Goal: Information Seeking & Learning: Learn about a topic

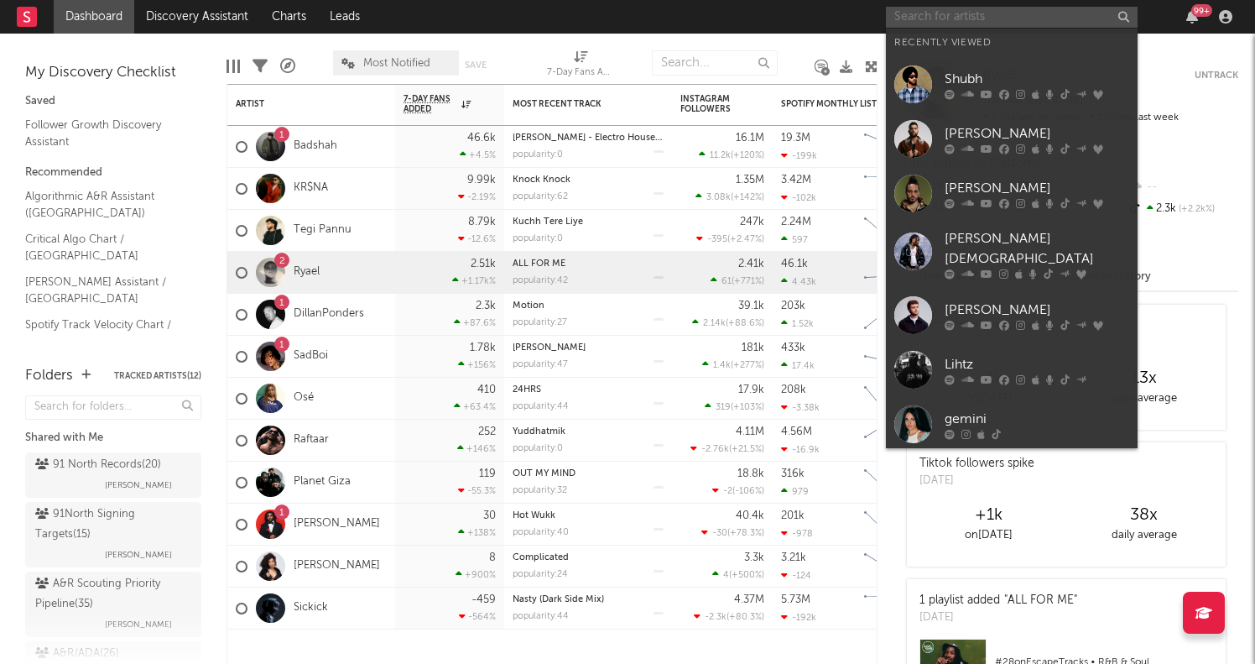
click at [951, 18] on input "text" at bounding box center [1012, 17] width 252 height 21
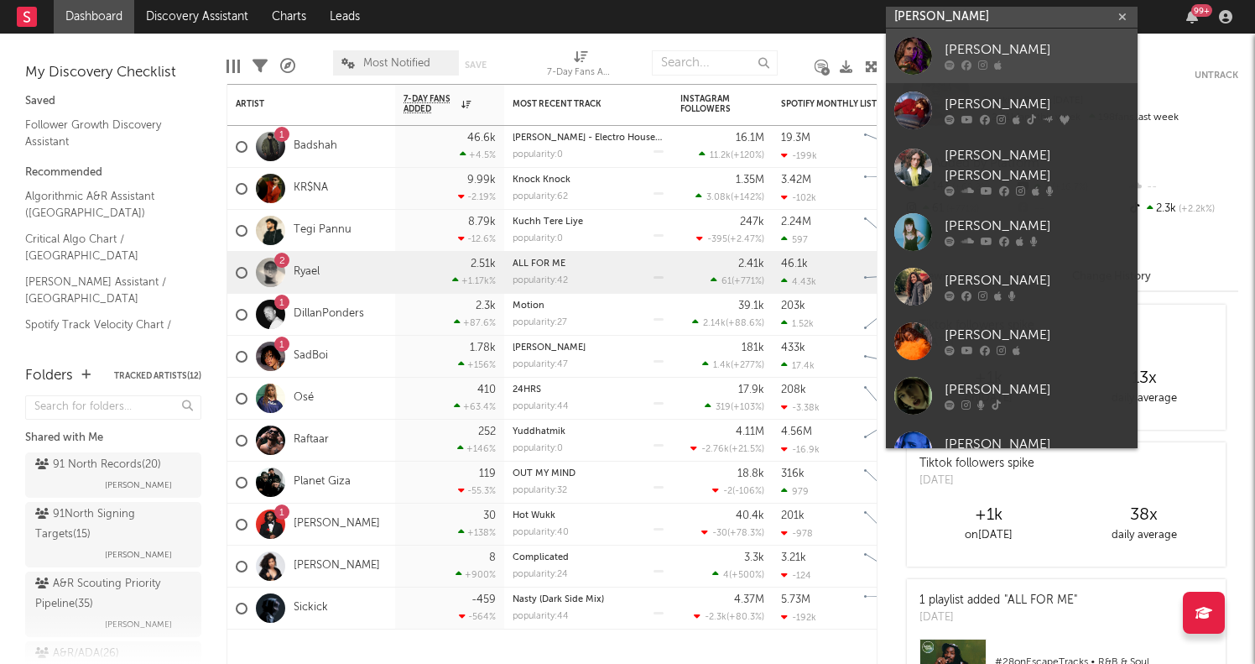
type input "[PERSON_NAME]"
click at [982, 52] on div "[PERSON_NAME]" at bounding box center [1037, 50] width 185 height 20
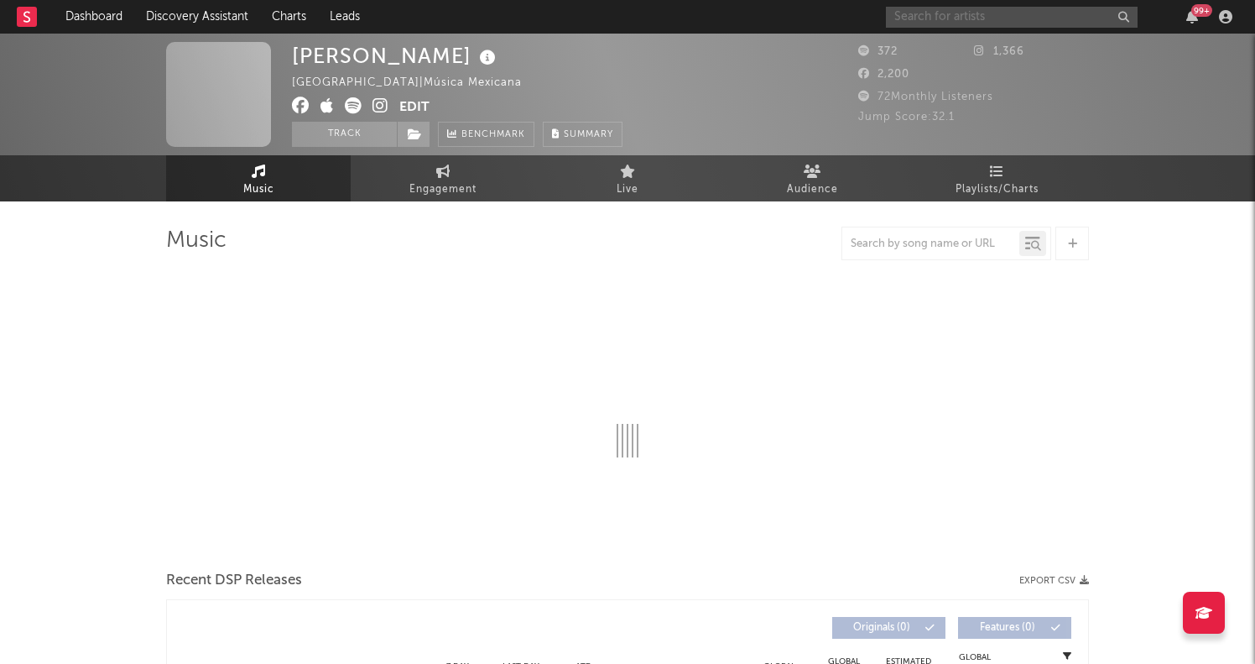
click at [1000, 23] on input "text" at bounding box center [1012, 17] width 252 height 21
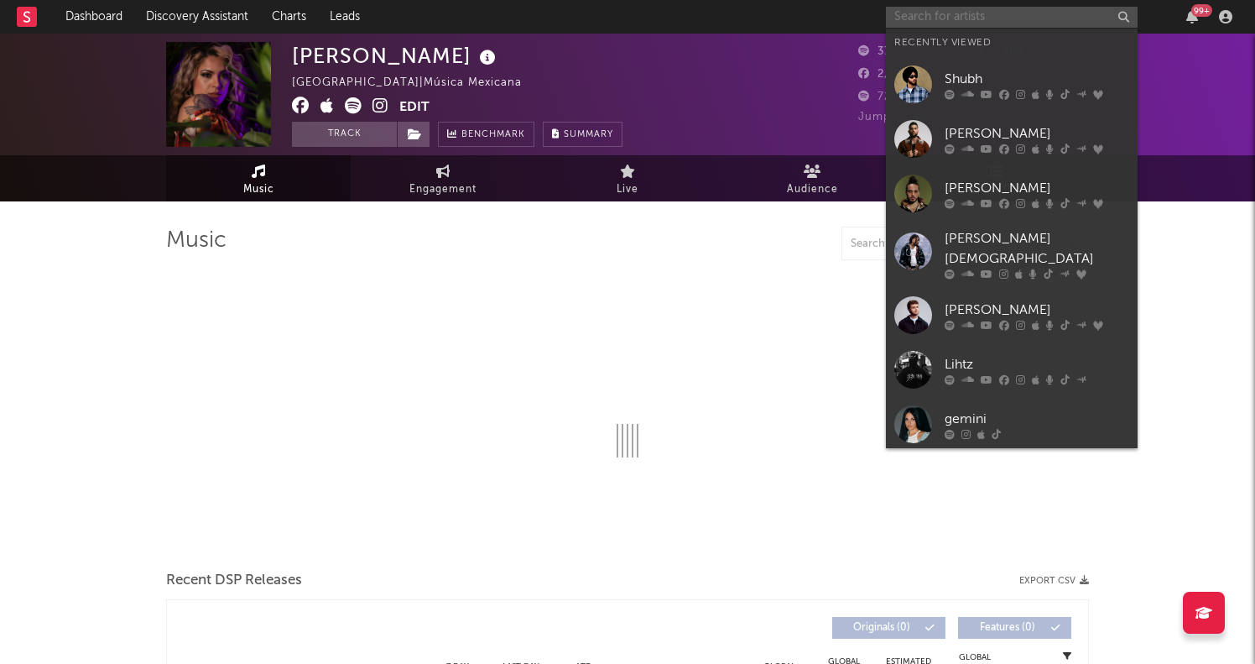
select select "6m"
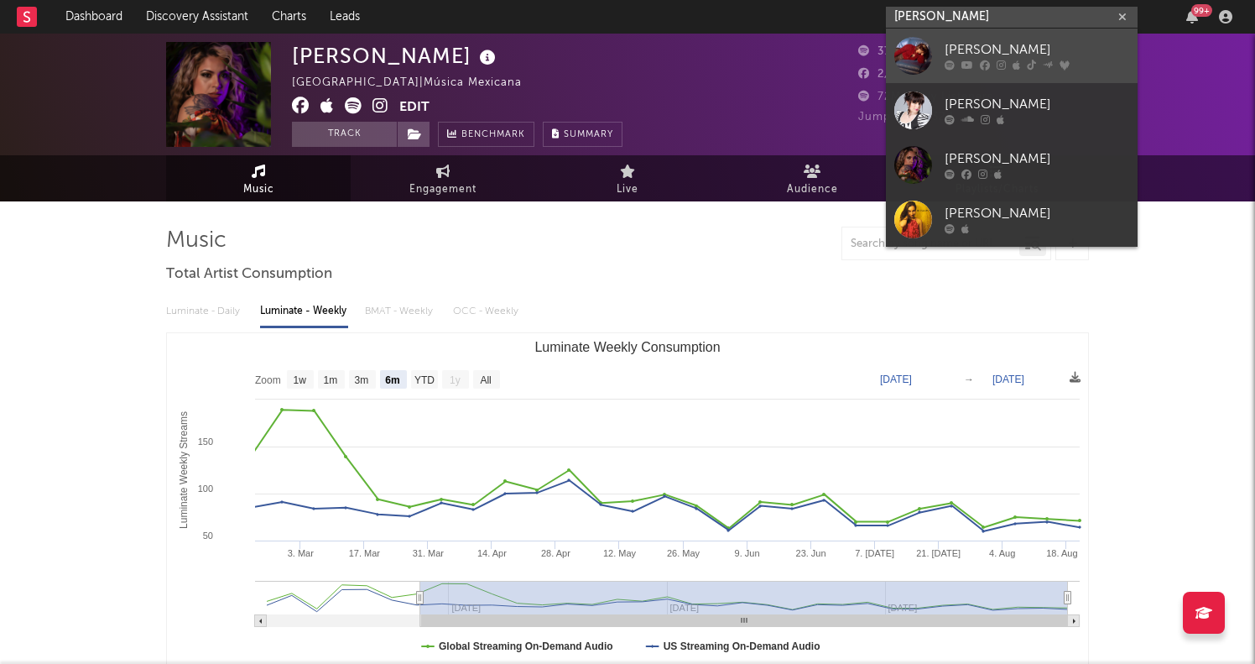
type input "[PERSON_NAME]"
click at [992, 43] on div "[PERSON_NAME]" at bounding box center [1037, 50] width 185 height 20
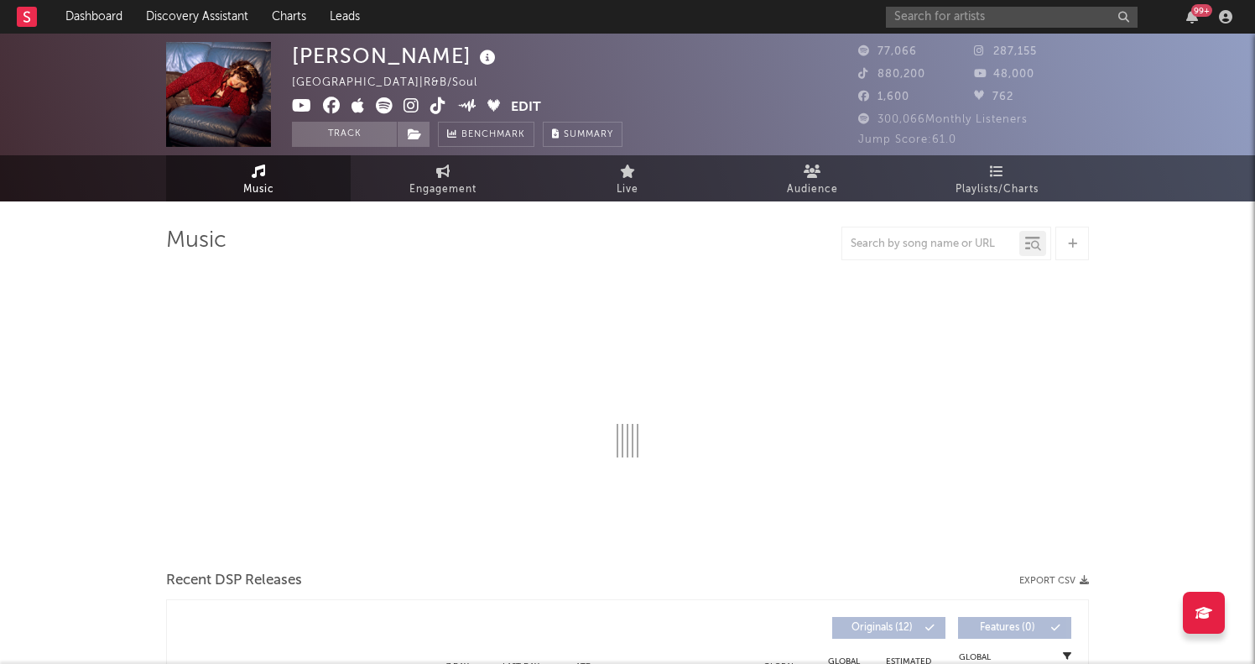
select select "6m"
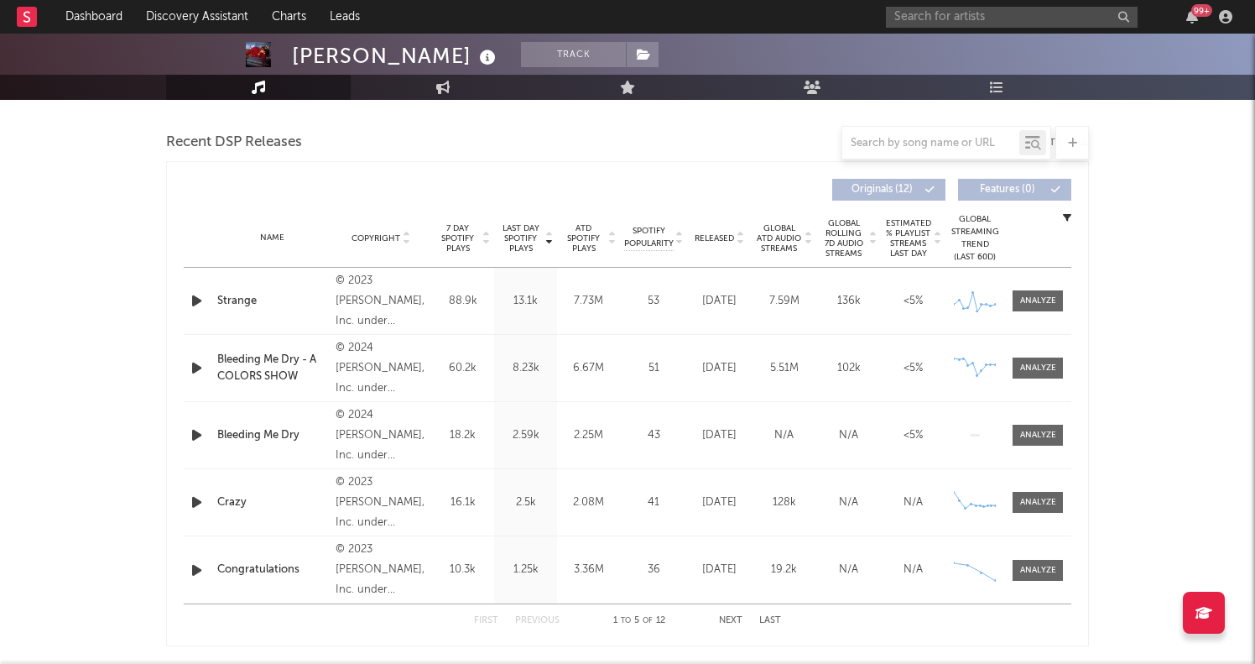
scroll to position [587, 0]
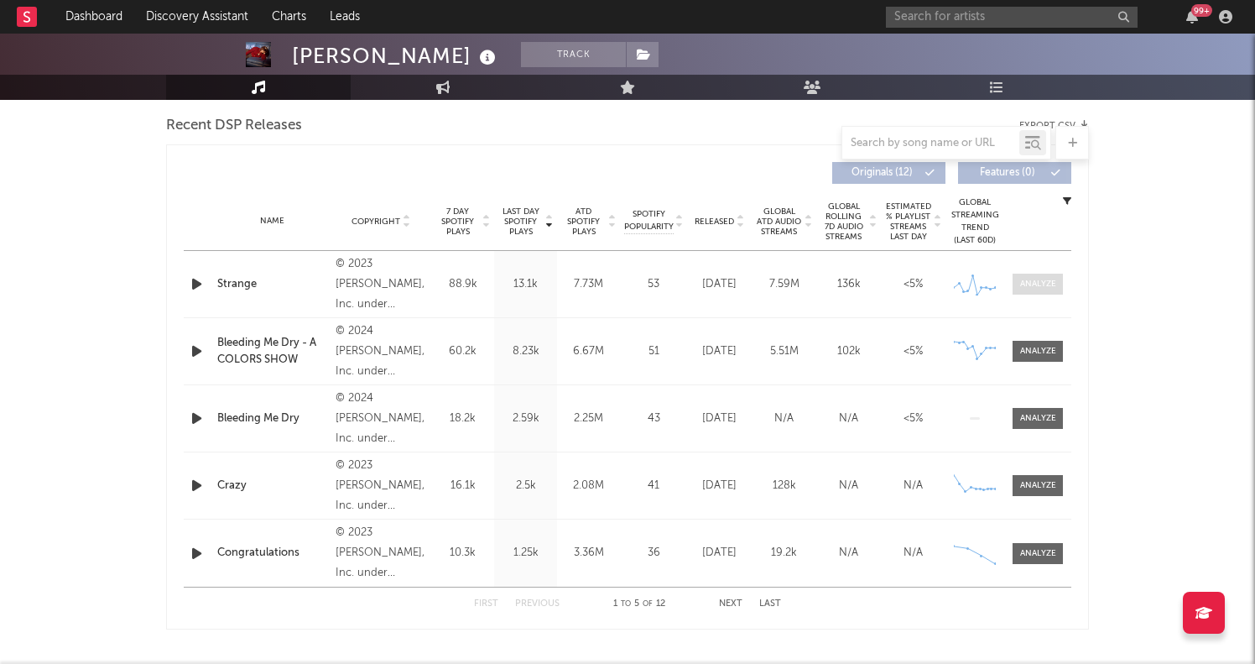
click at [1041, 284] on div at bounding box center [1038, 284] width 36 height 13
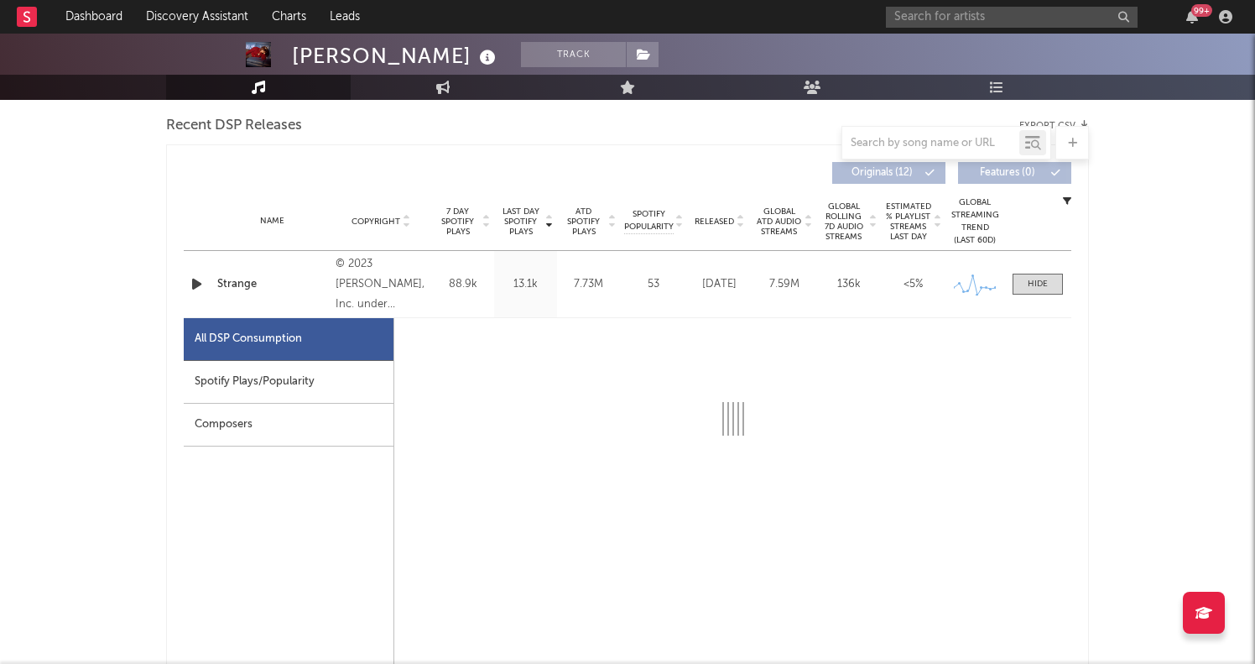
select select "6m"
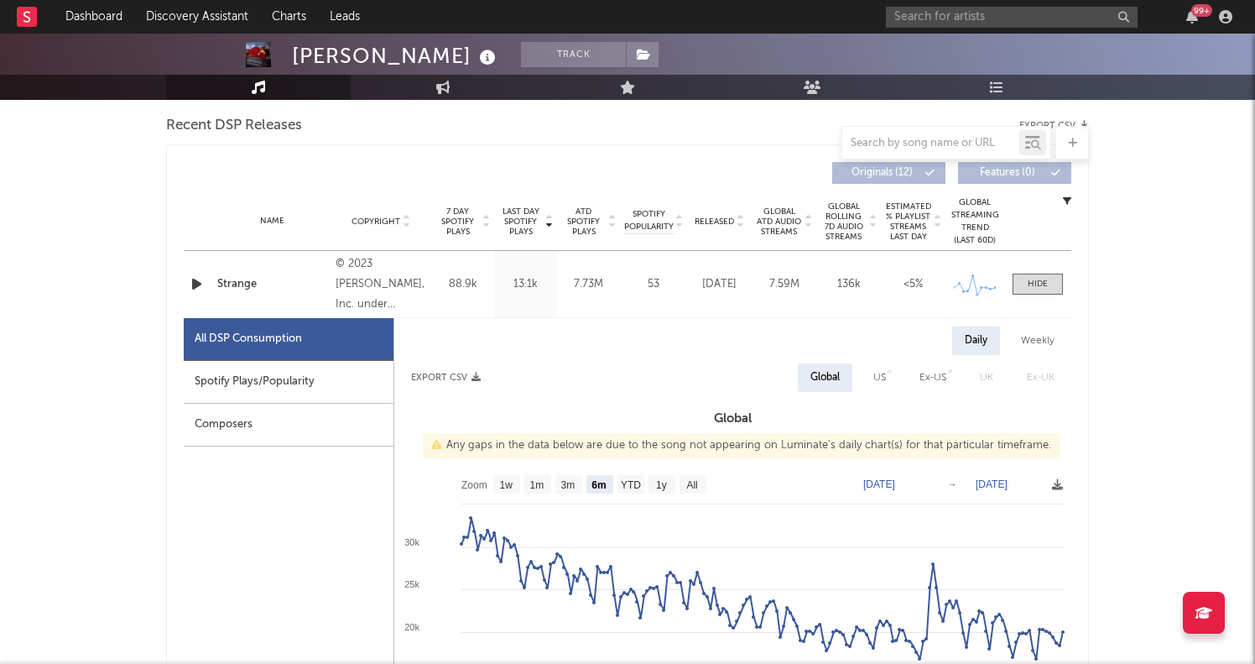
click at [190, 282] on icon "button" at bounding box center [197, 283] width 18 height 21
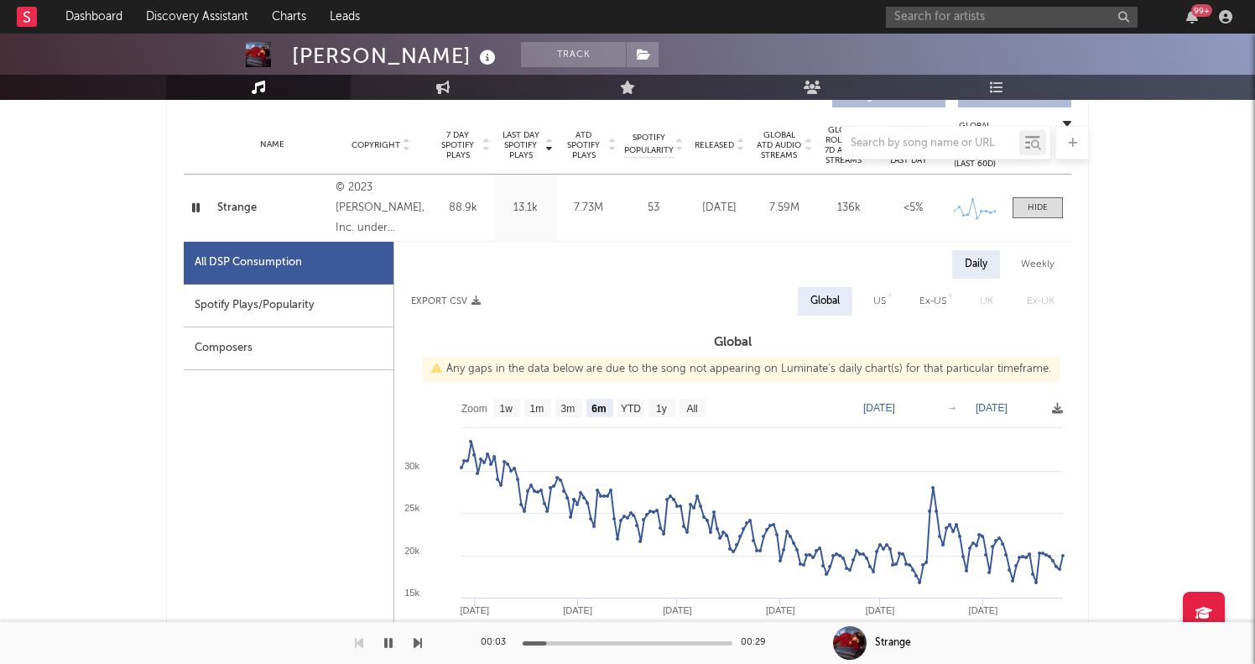
scroll to position [669, 0]
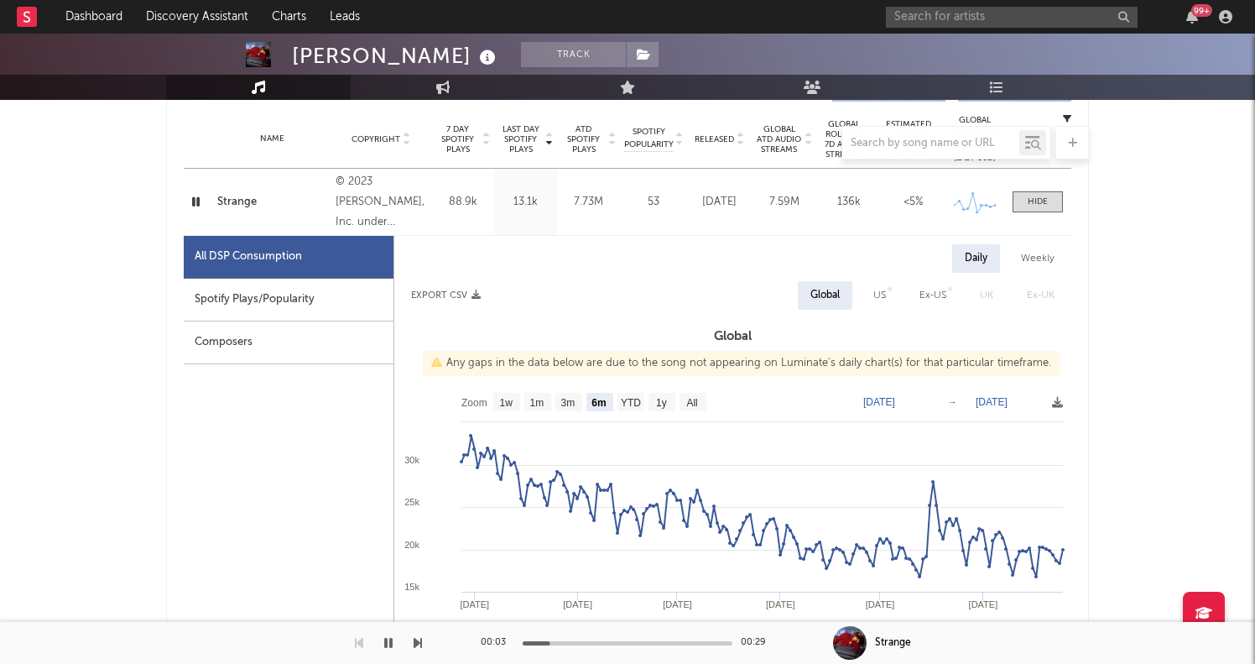
click at [202, 201] on icon "button" at bounding box center [196, 201] width 16 height 21
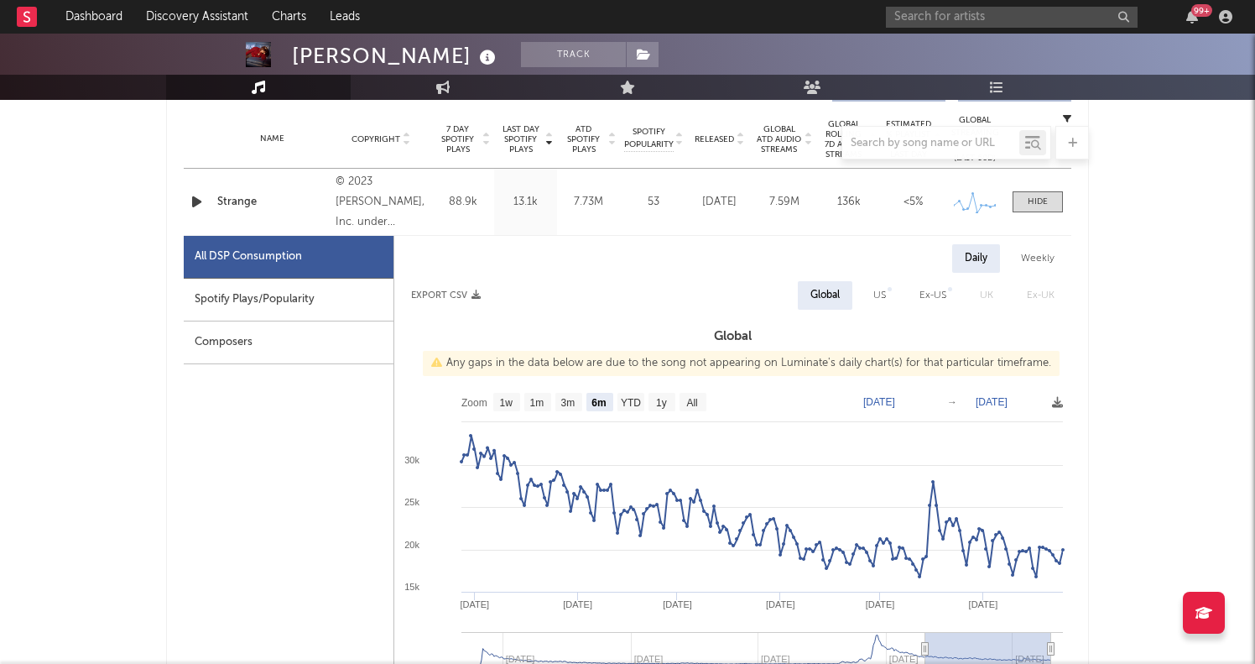
click at [201, 204] on icon "button" at bounding box center [197, 201] width 18 height 21
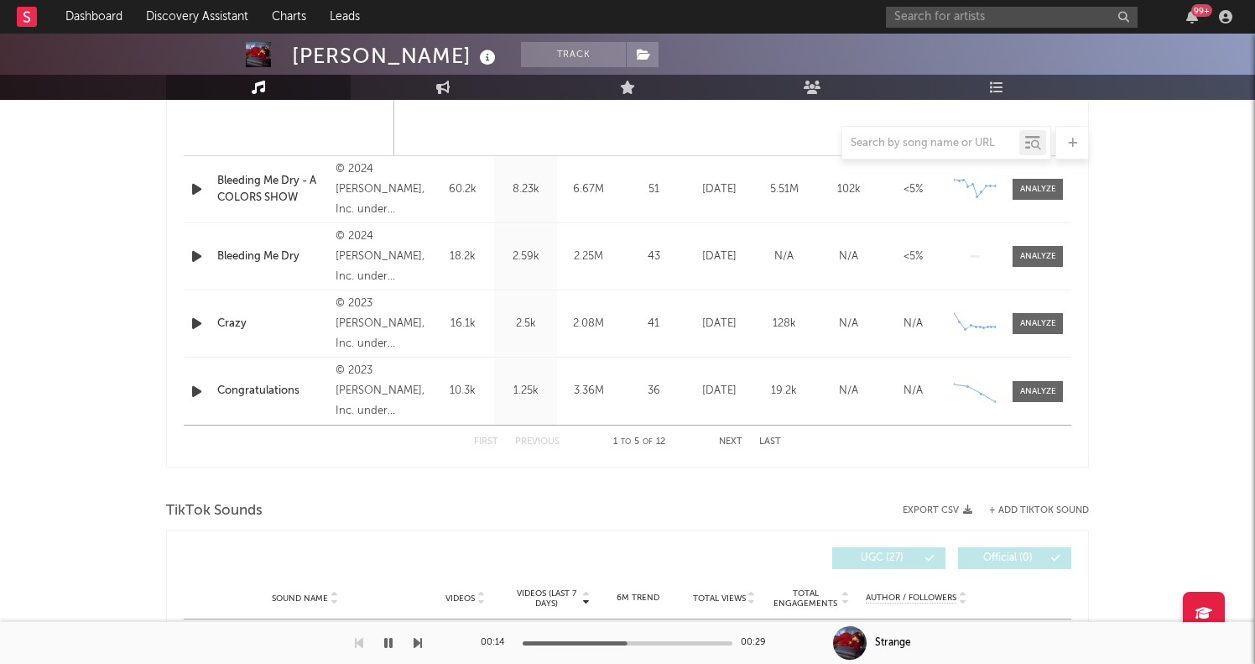
scroll to position [1480, 0]
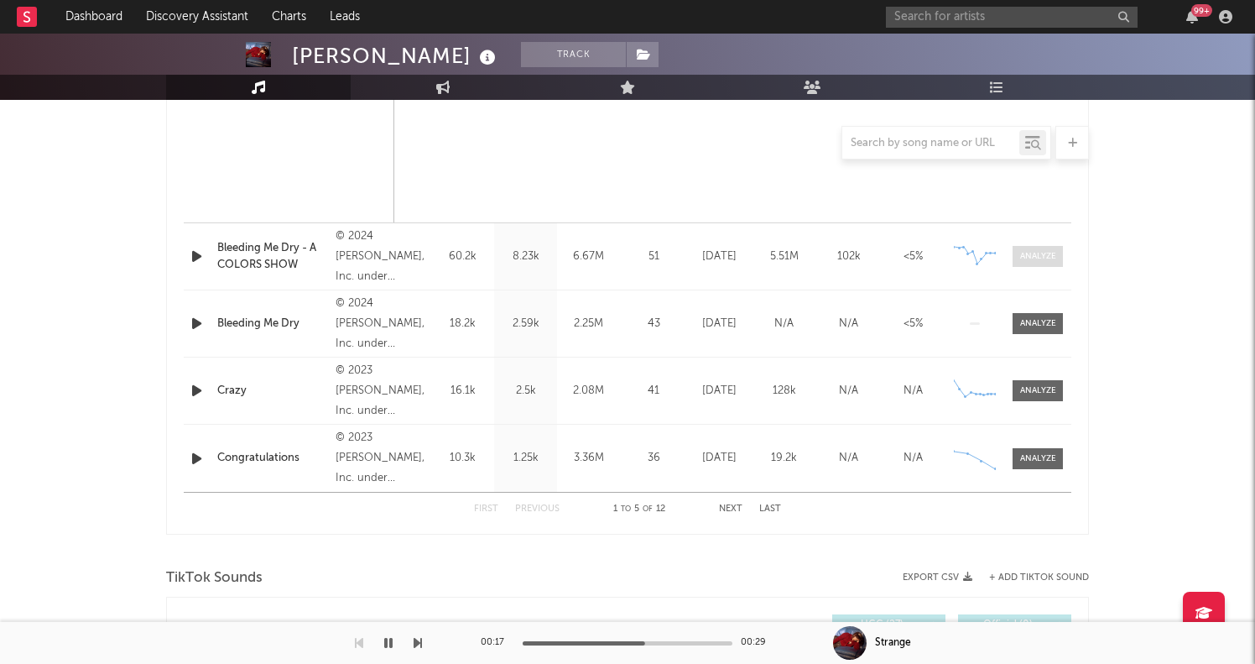
click at [1033, 261] on div at bounding box center [1038, 256] width 36 height 13
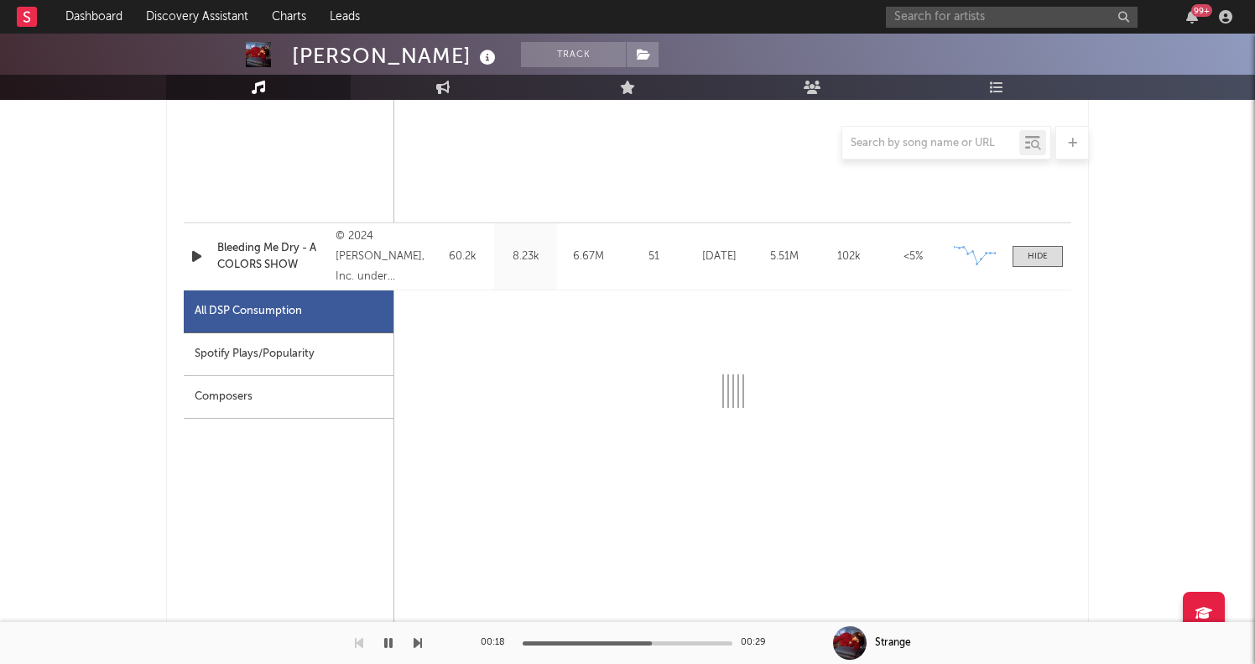
select select "6m"
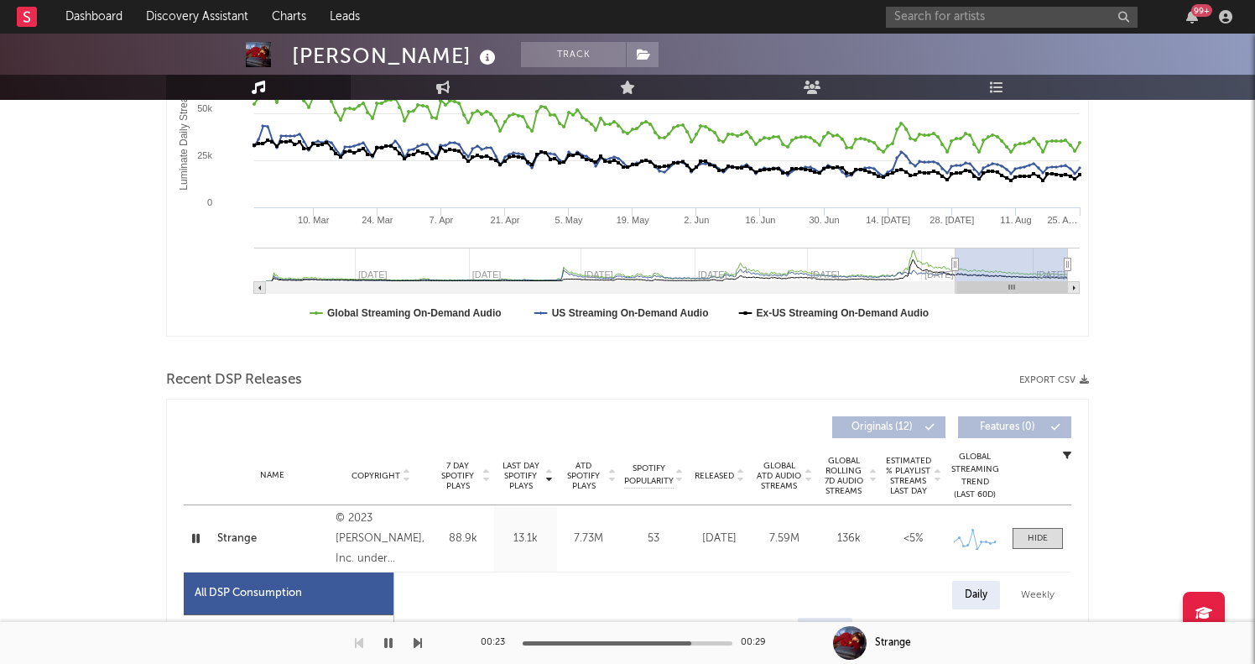
scroll to position [96, 0]
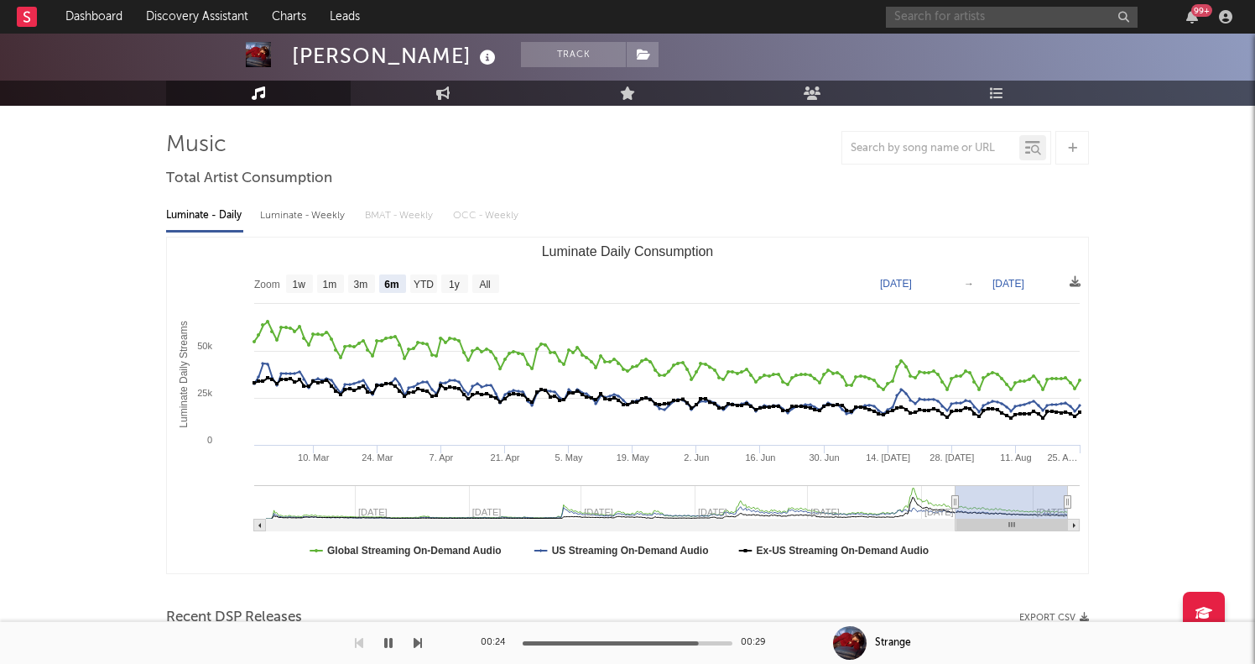
click at [1016, 14] on input "text" at bounding box center [1012, 17] width 252 height 21
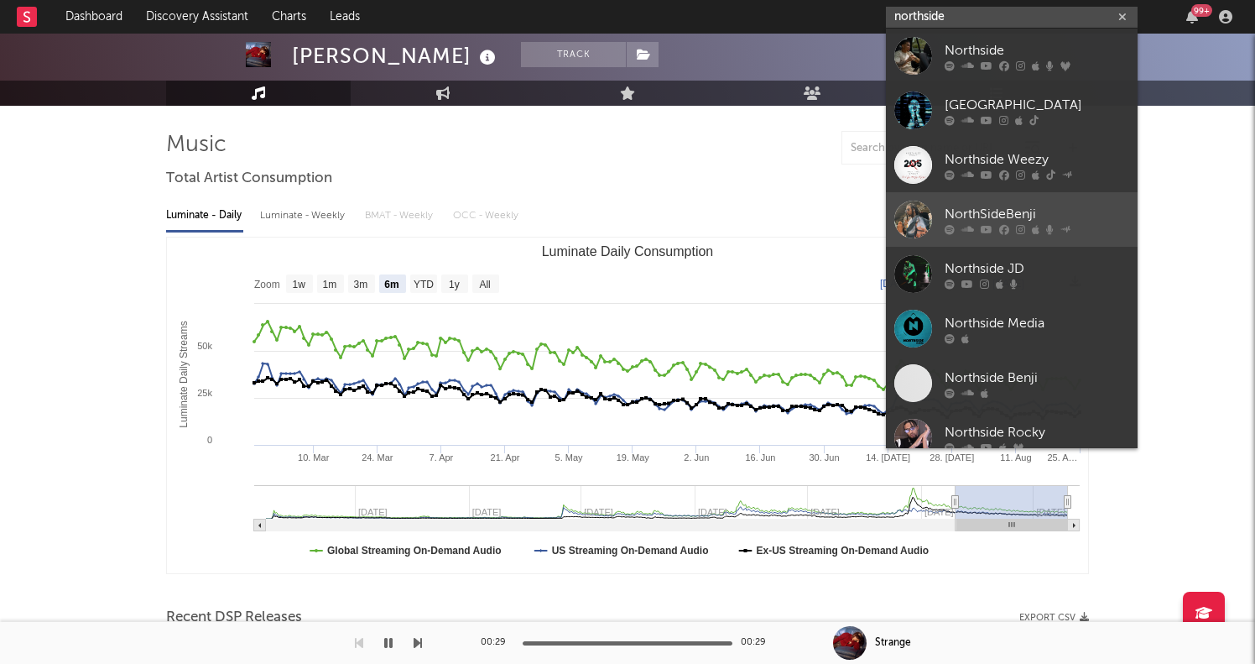
type input "northside"
click at [960, 225] on div at bounding box center [1037, 229] width 185 height 10
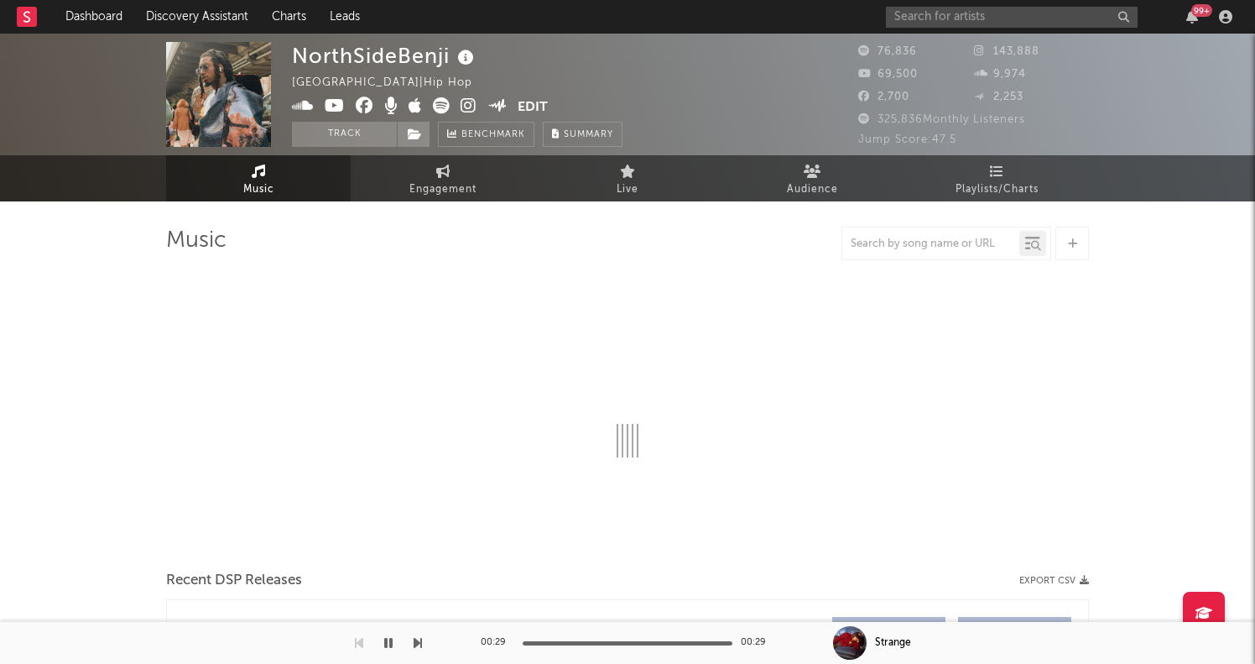
select select "6m"
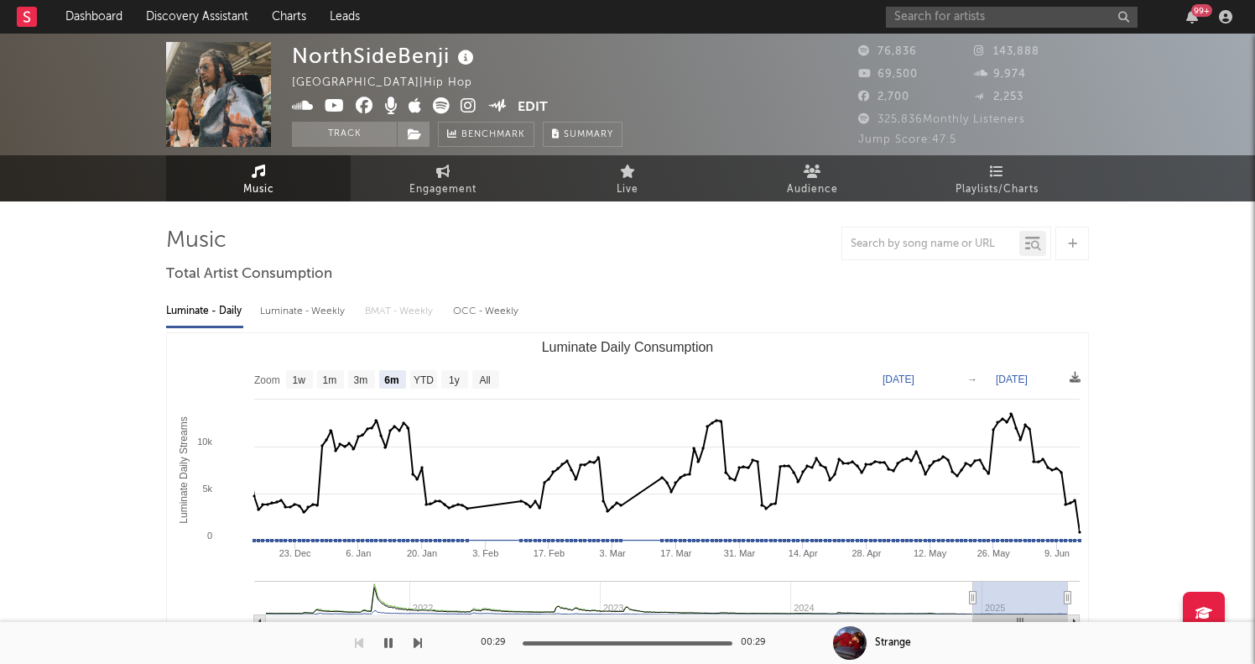
scroll to position [637, 0]
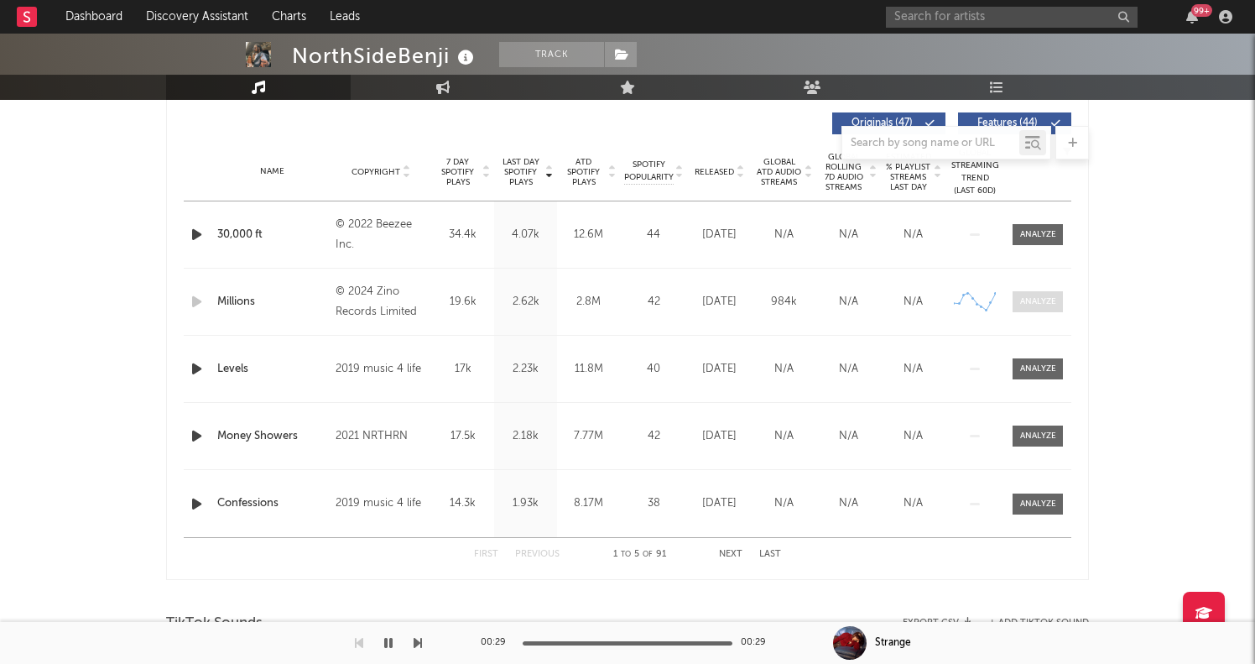
click at [1047, 301] on div at bounding box center [1038, 301] width 36 height 13
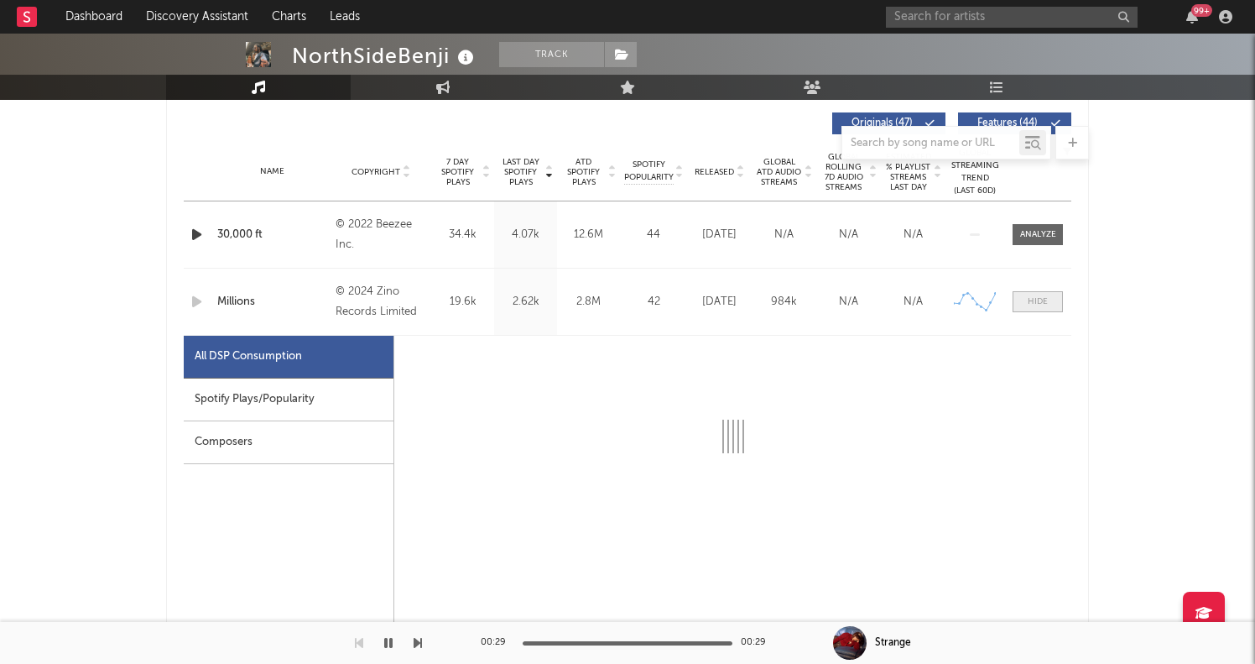
select select "6m"
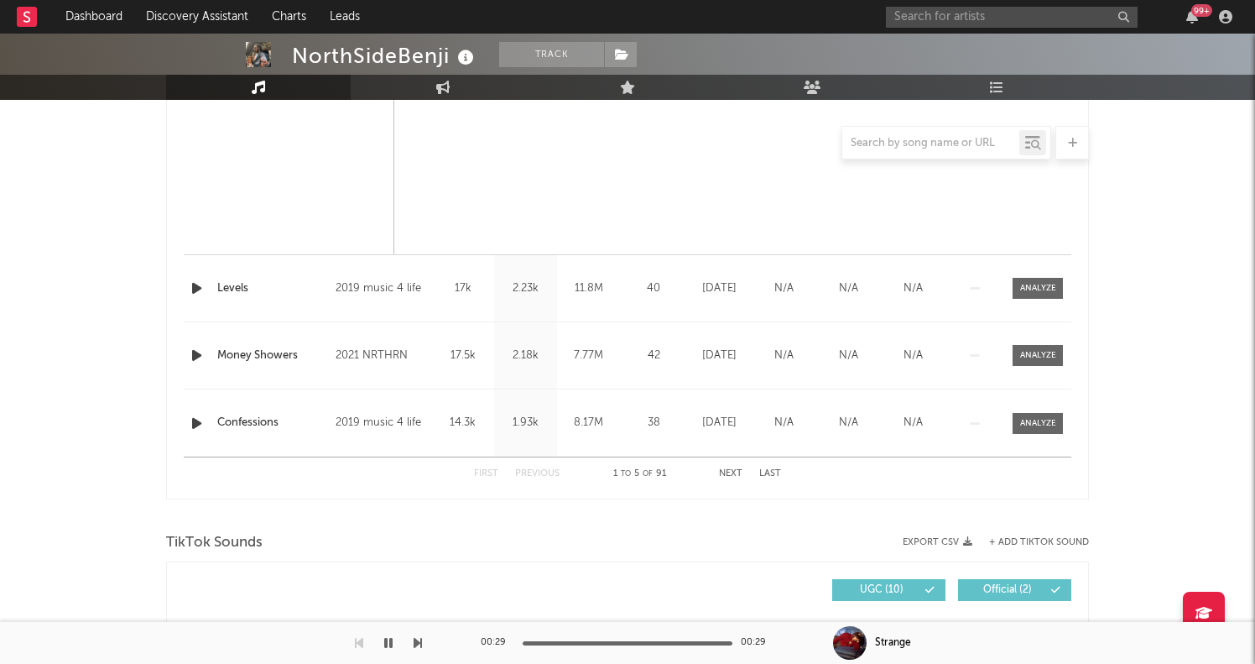
scroll to position [1516, 0]
click at [197, 294] on icon "button" at bounding box center [197, 287] width 18 height 21
click at [195, 425] on icon "button" at bounding box center [197, 422] width 18 height 21
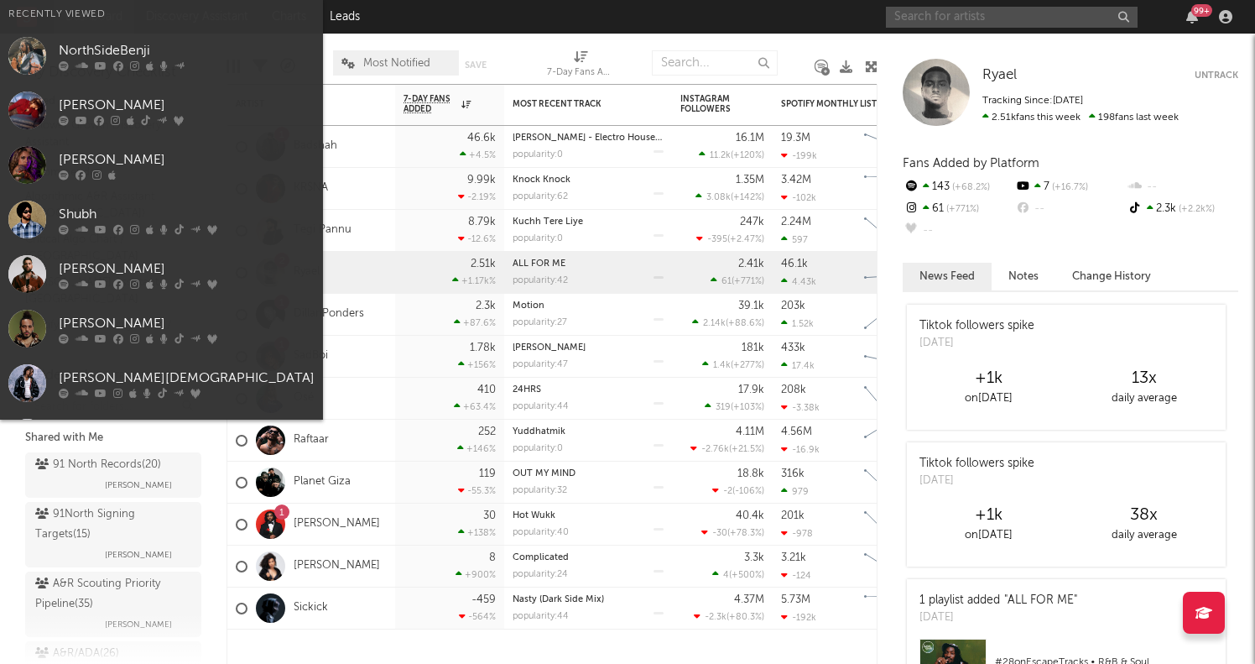
click at [1008, 23] on input "text" at bounding box center [1012, 17] width 252 height 21
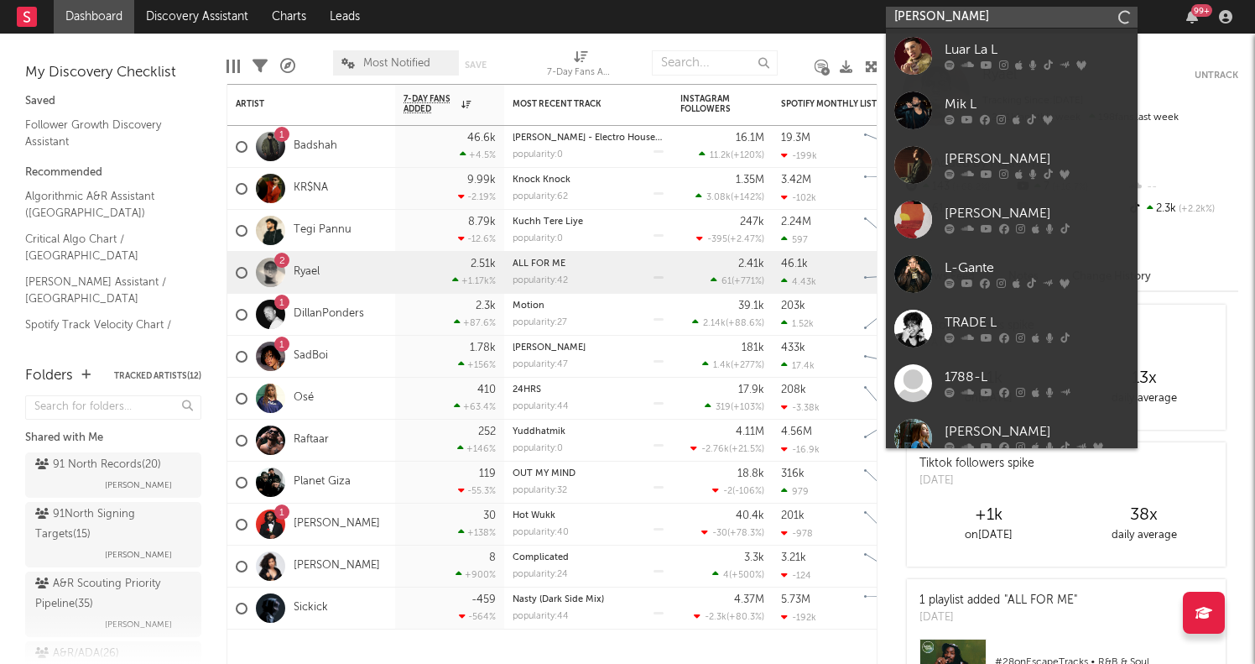
type input "luh tyler"
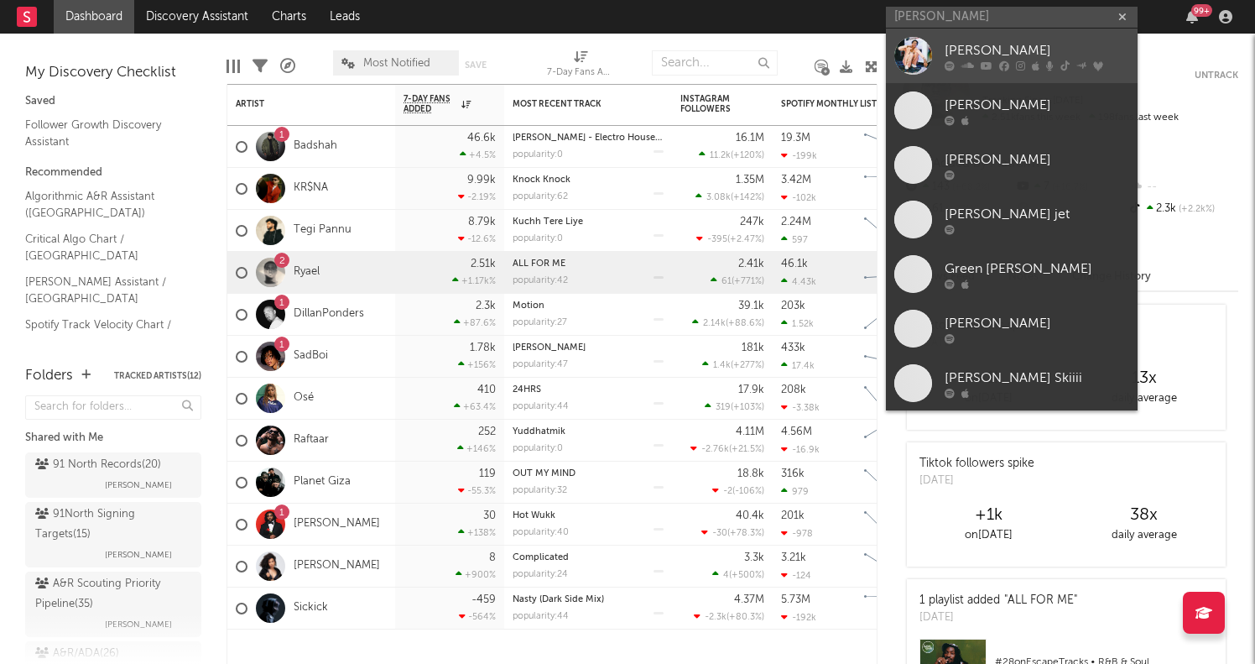
click at [1060, 59] on div "Luh Tyler" at bounding box center [1037, 50] width 185 height 20
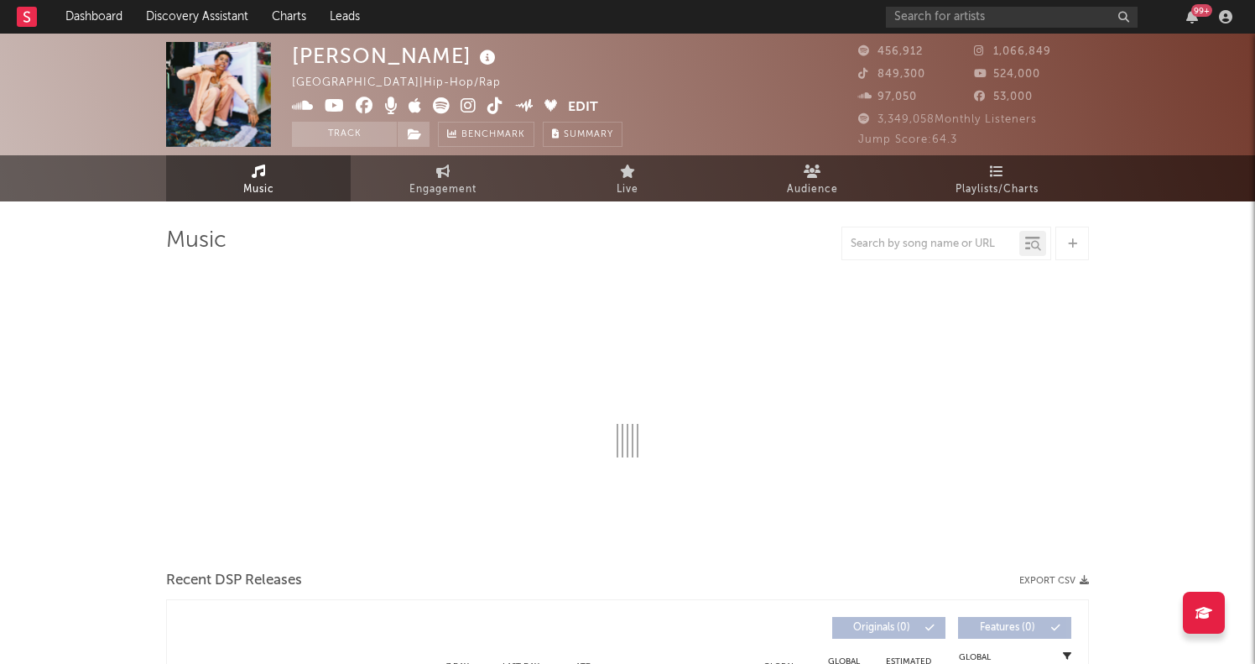
select select "6m"
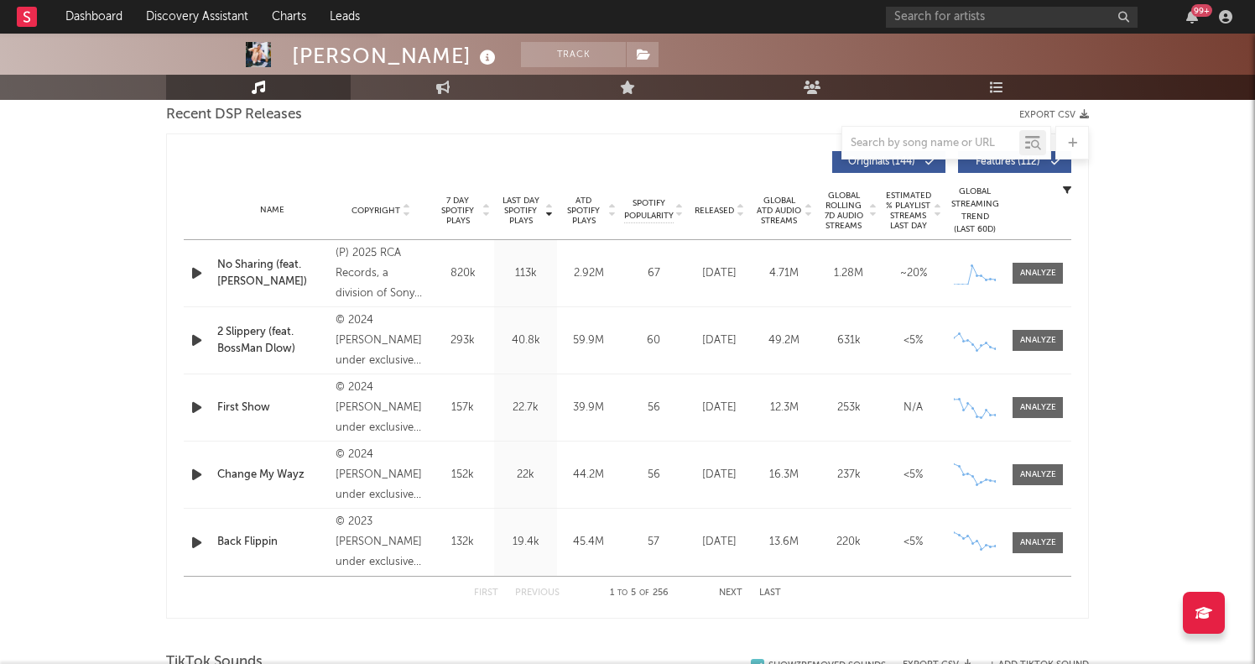
scroll to position [547, 0]
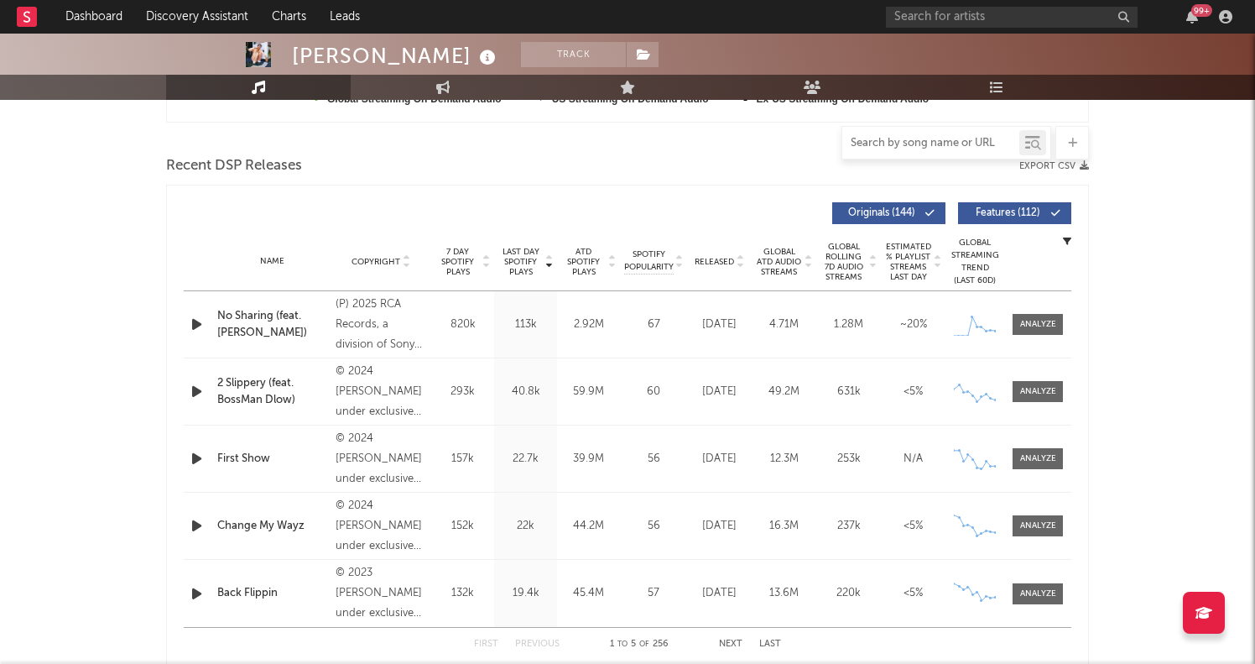
click at [890, 139] on input "text" at bounding box center [930, 143] width 177 height 13
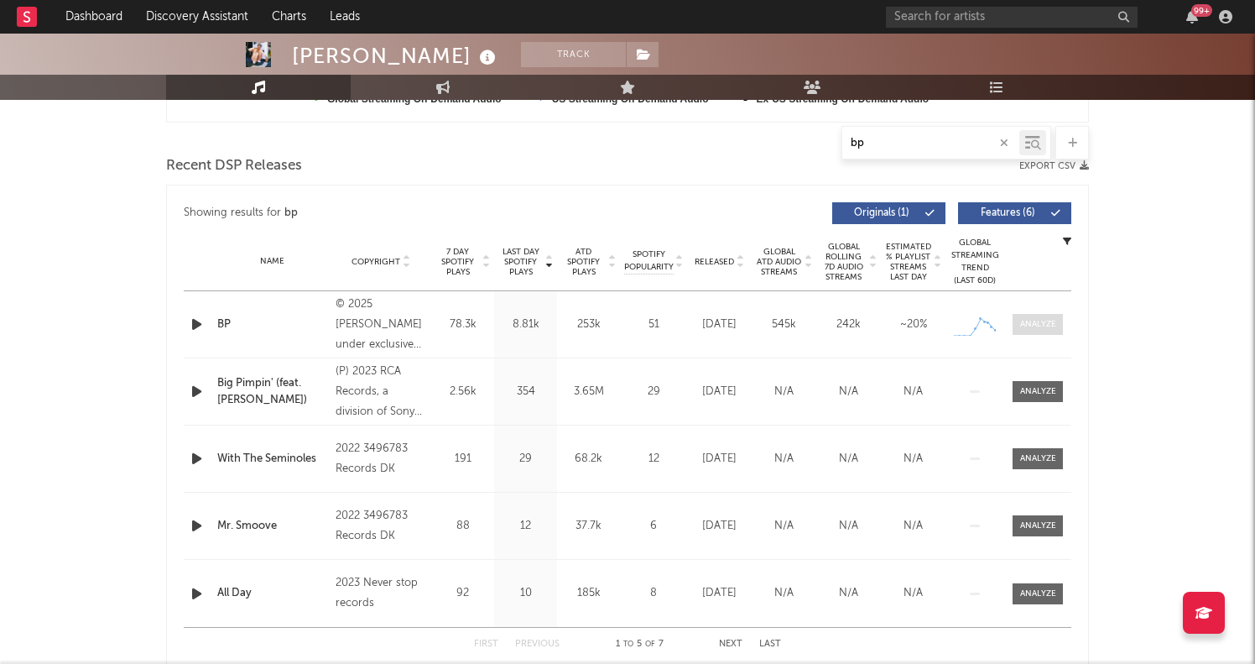
type input "bp"
click at [1017, 320] on span at bounding box center [1038, 324] width 50 height 21
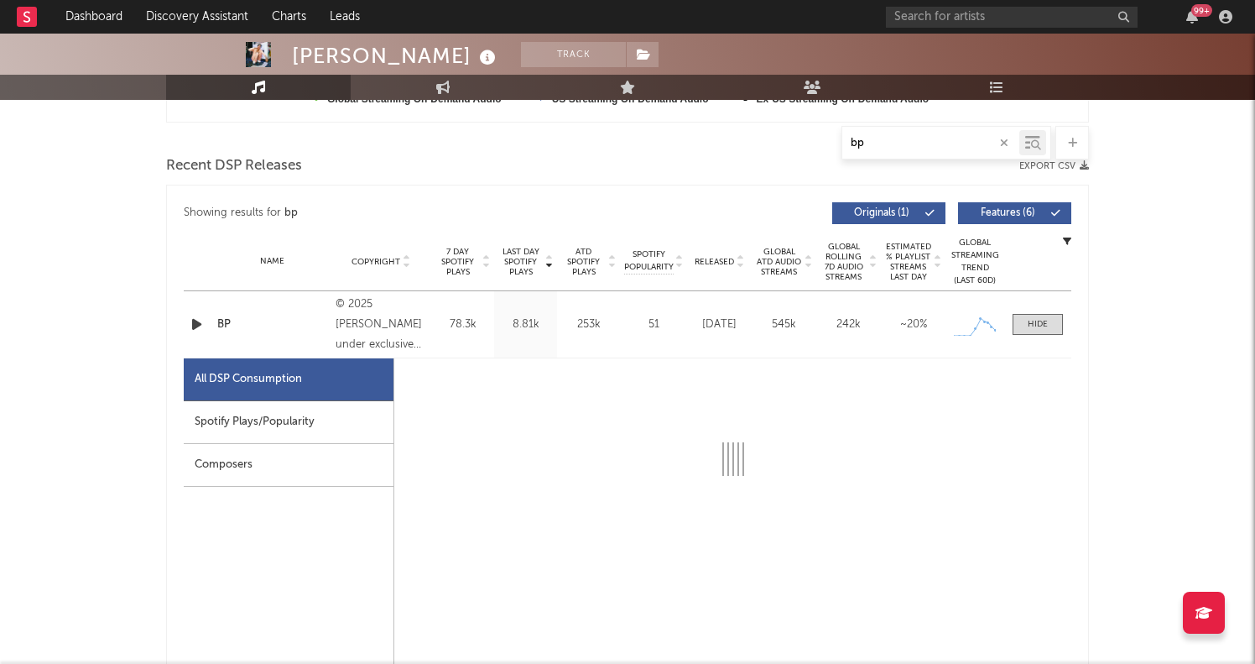
select select "1w"
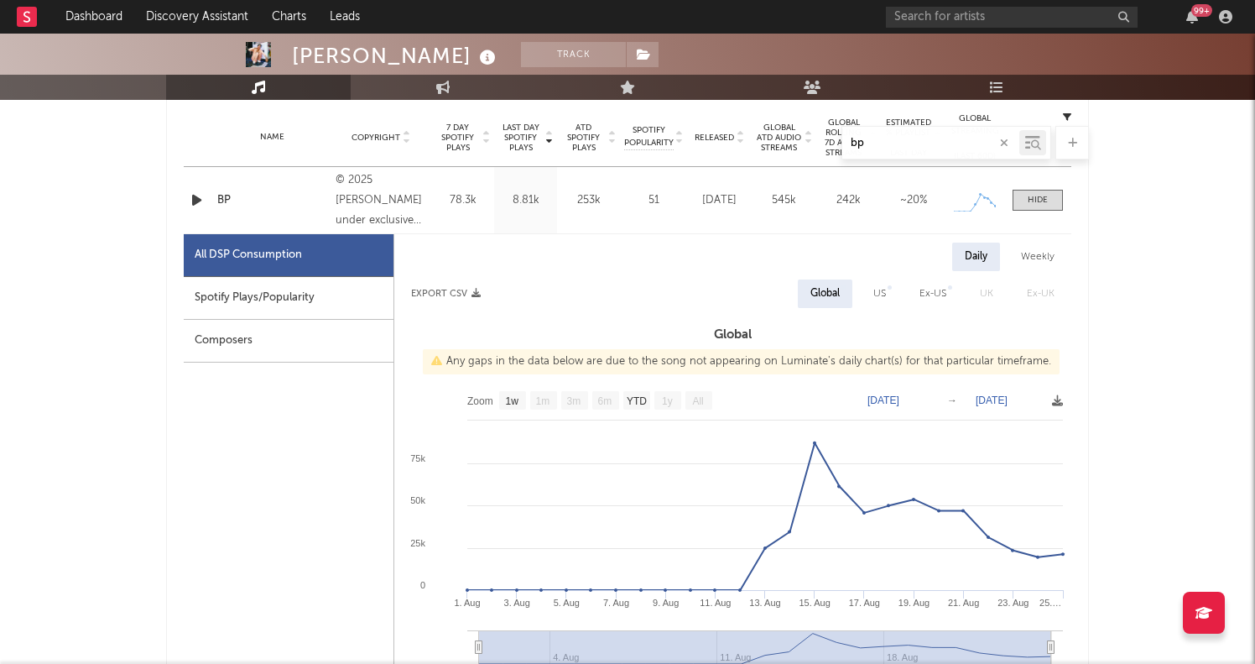
scroll to position [637, 0]
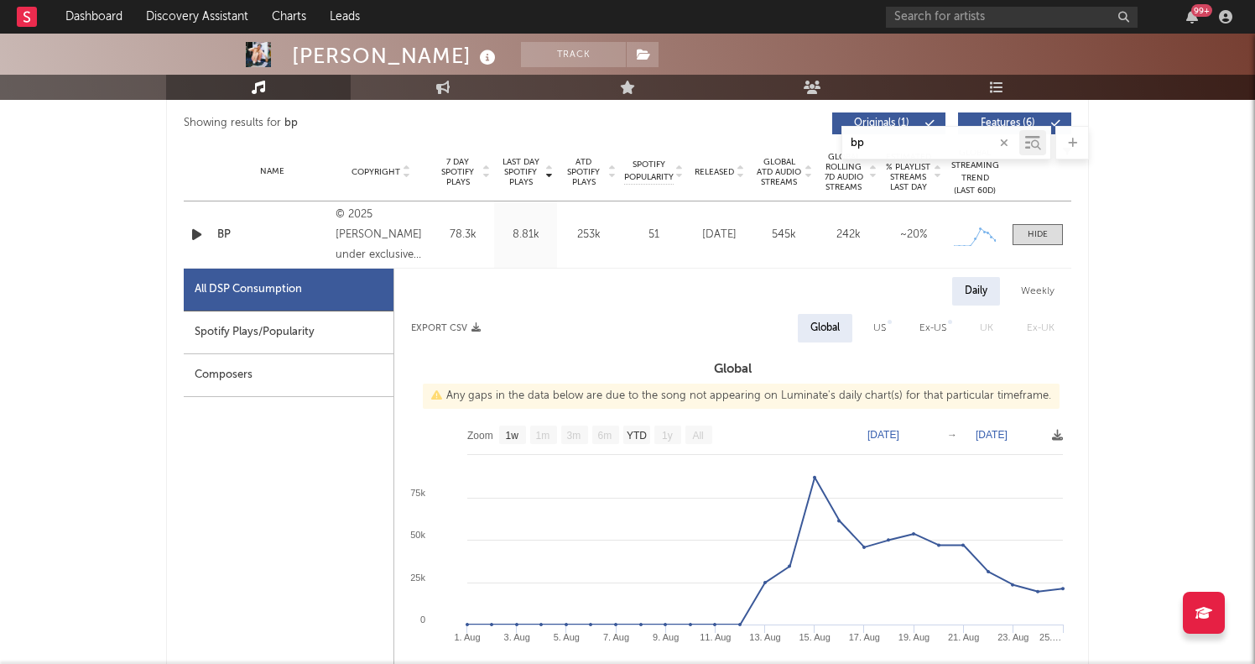
click at [1009, 138] on button "button" at bounding box center [1003, 143] width 13 height 16
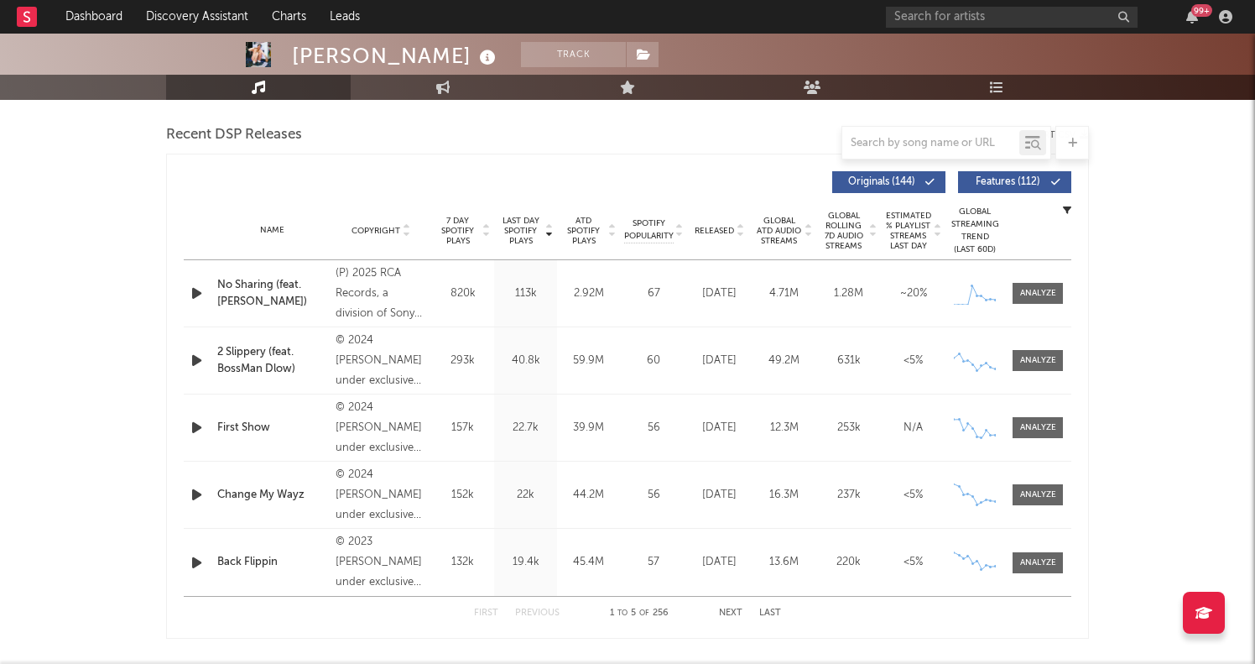
scroll to position [570, 0]
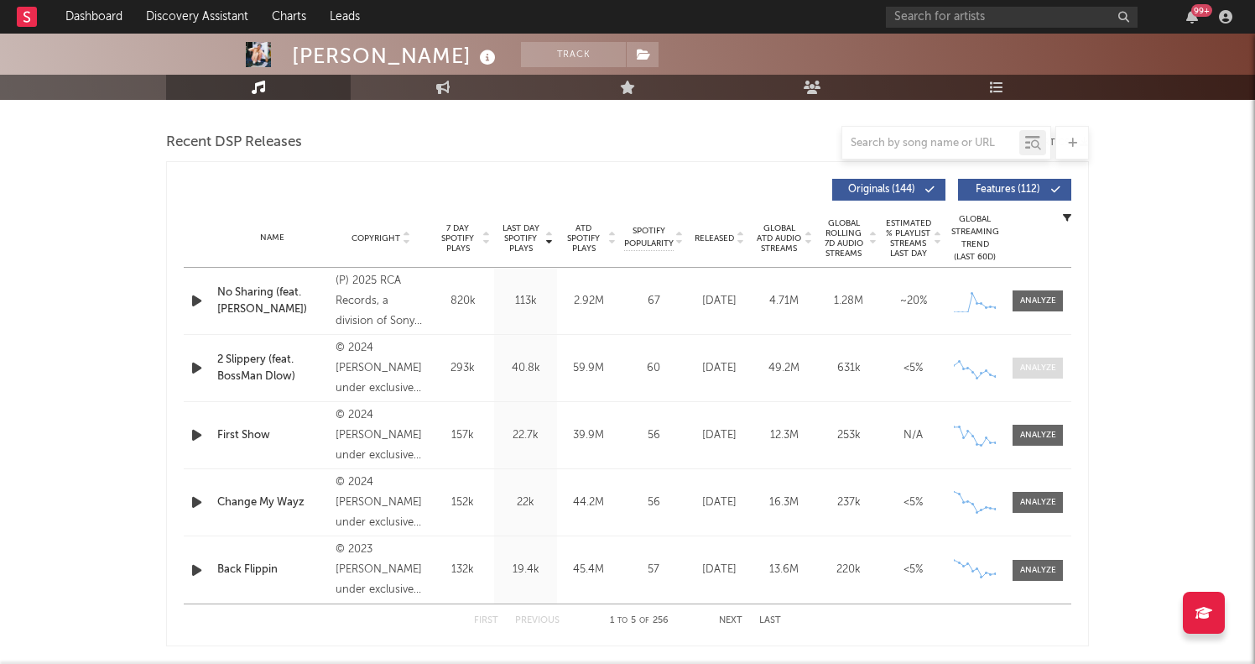
click at [1031, 368] on div at bounding box center [1038, 368] width 36 height 13
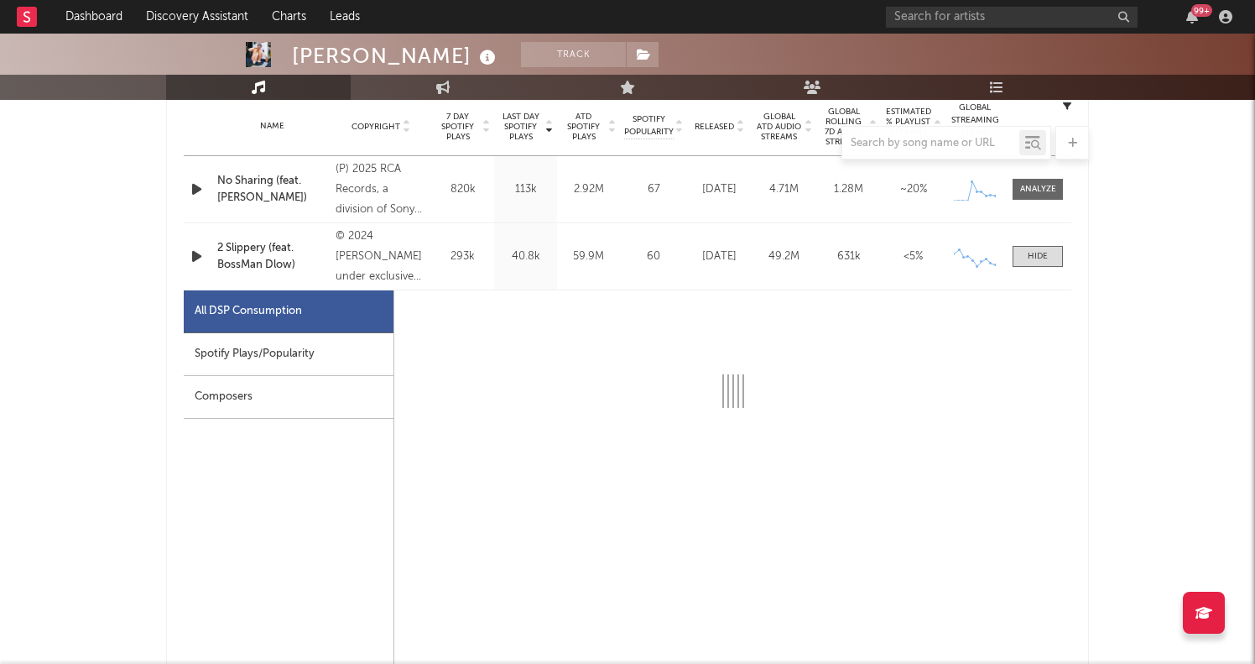
scroll to position [710, 1]
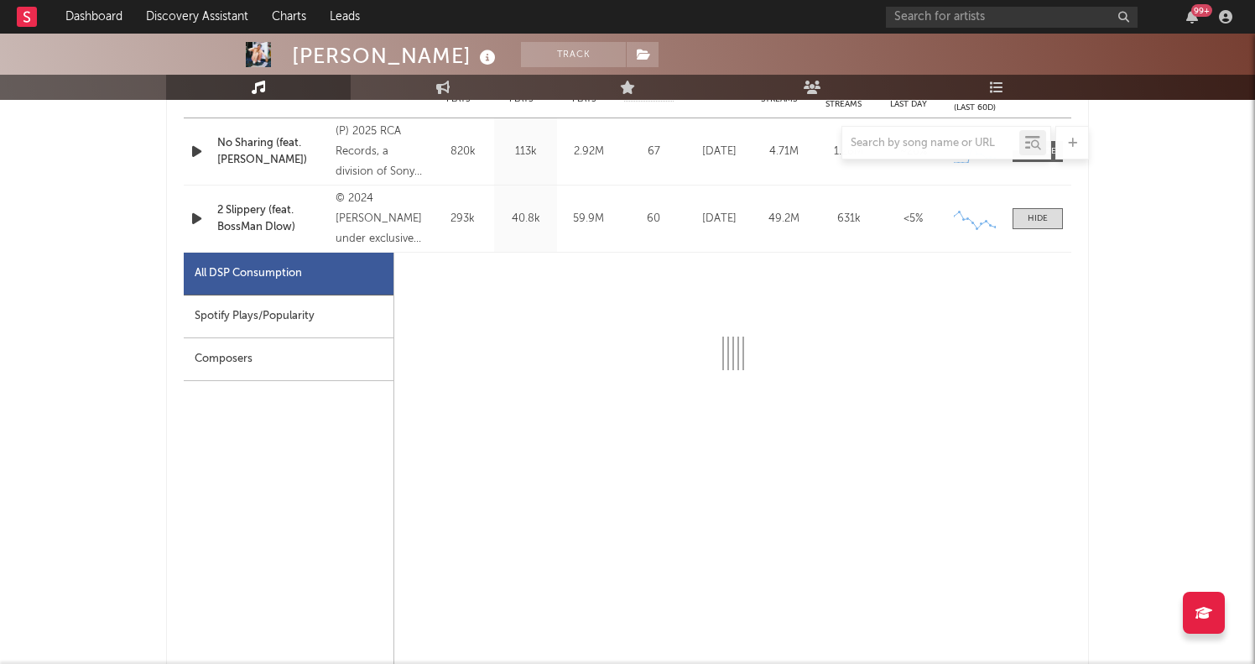
select select "6m"
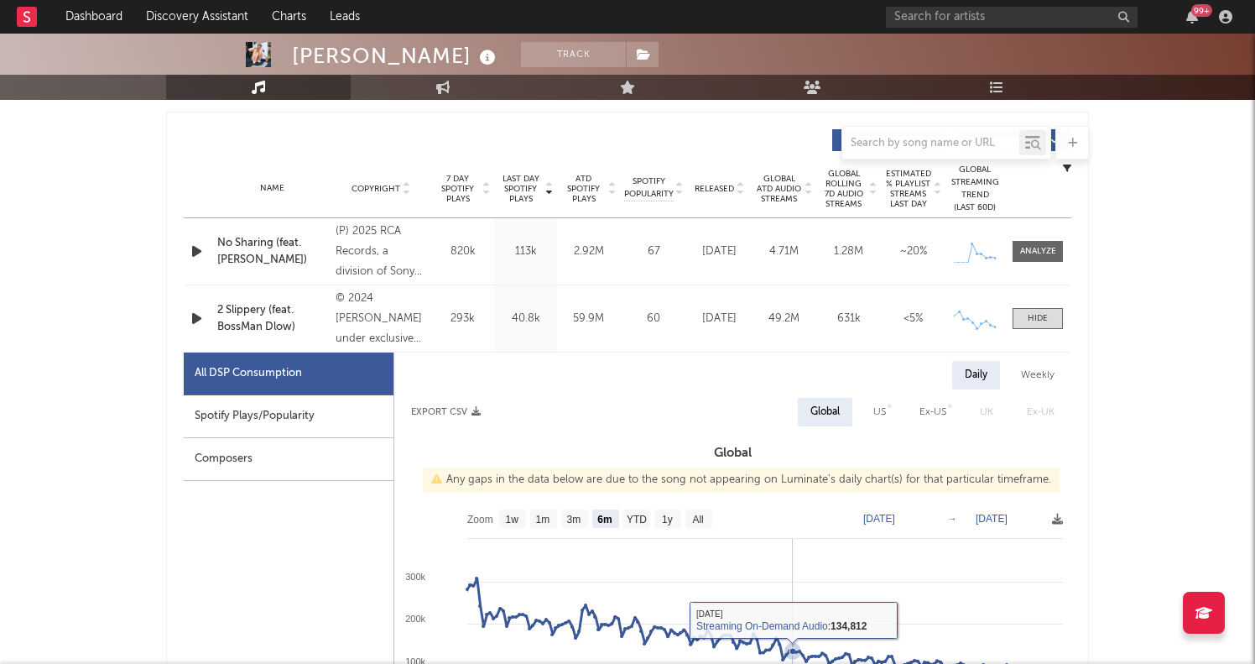
scroll to position [620, 0]
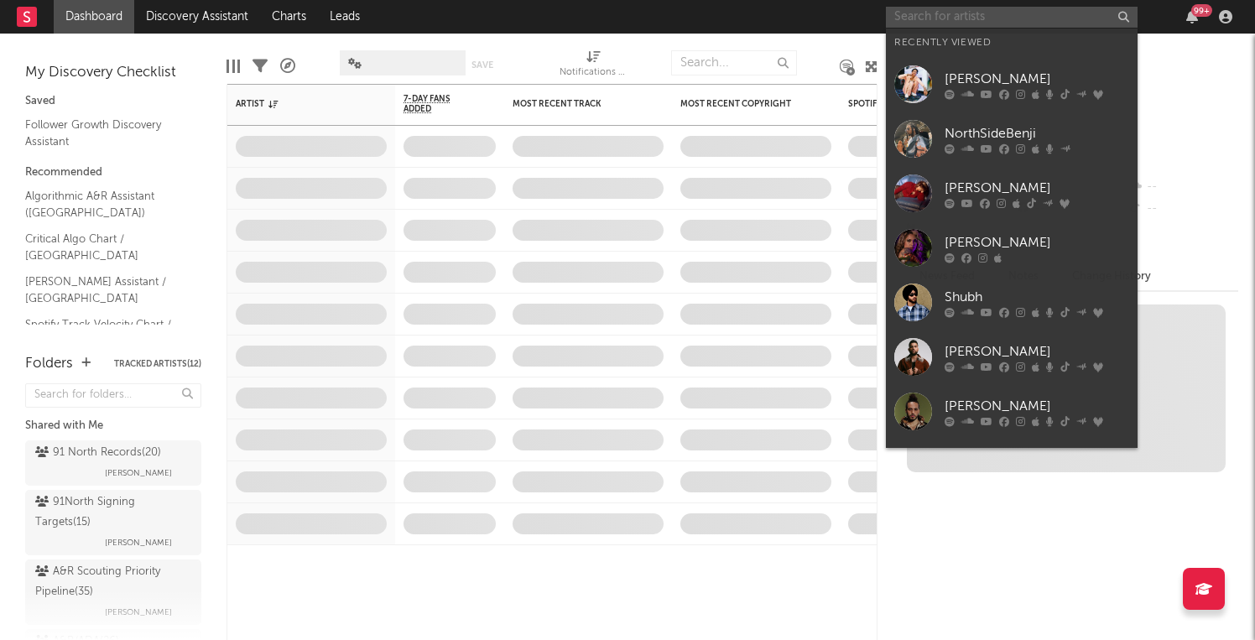
click at [966, 16] on input "text" at bounding box center [1012, 17] width 252 height 21
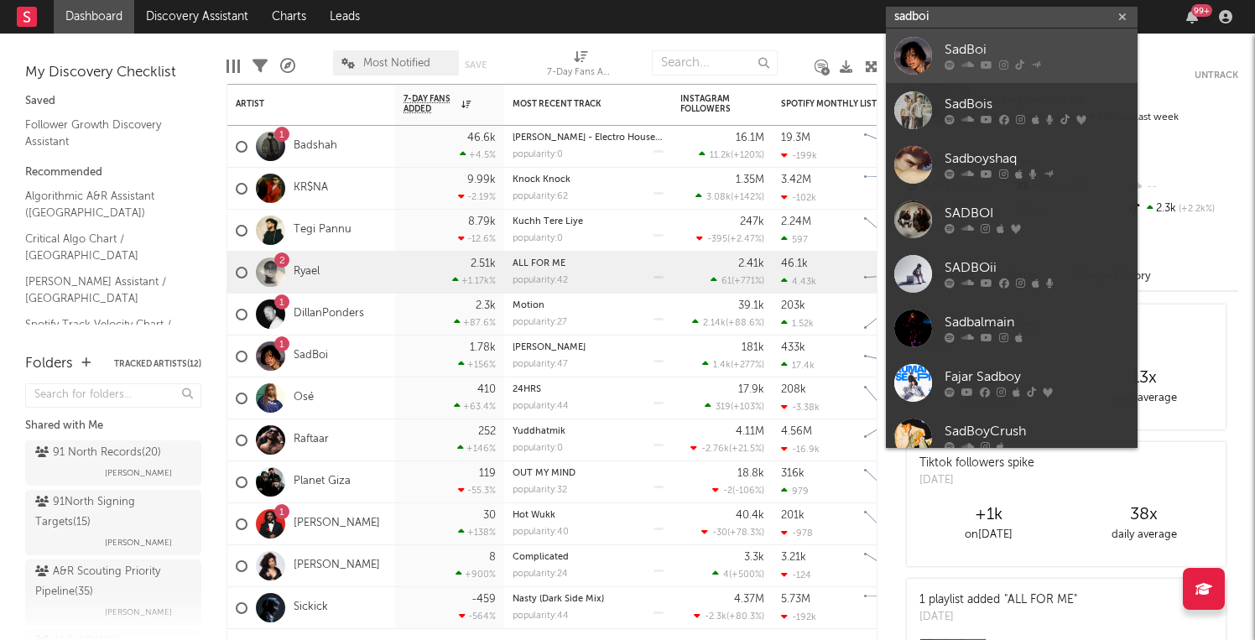
type input "sadboi"
click at [935, 66] on link "SadBoi" at bounding box center [1012, 56] width 252 height 55
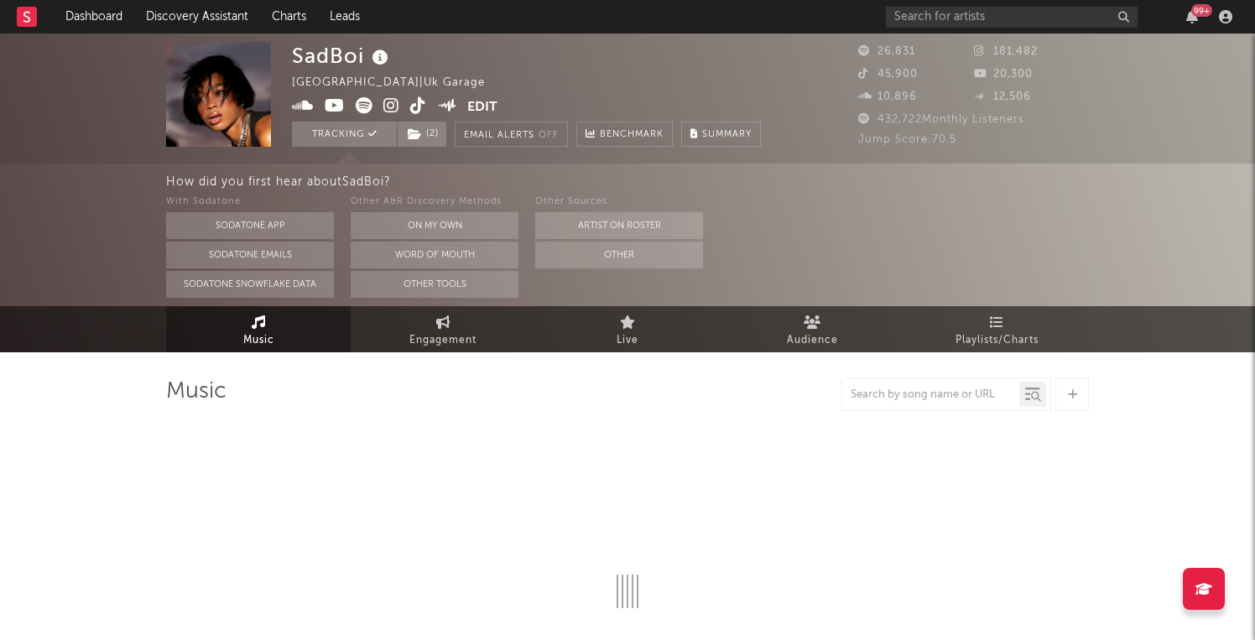
select select "6m"
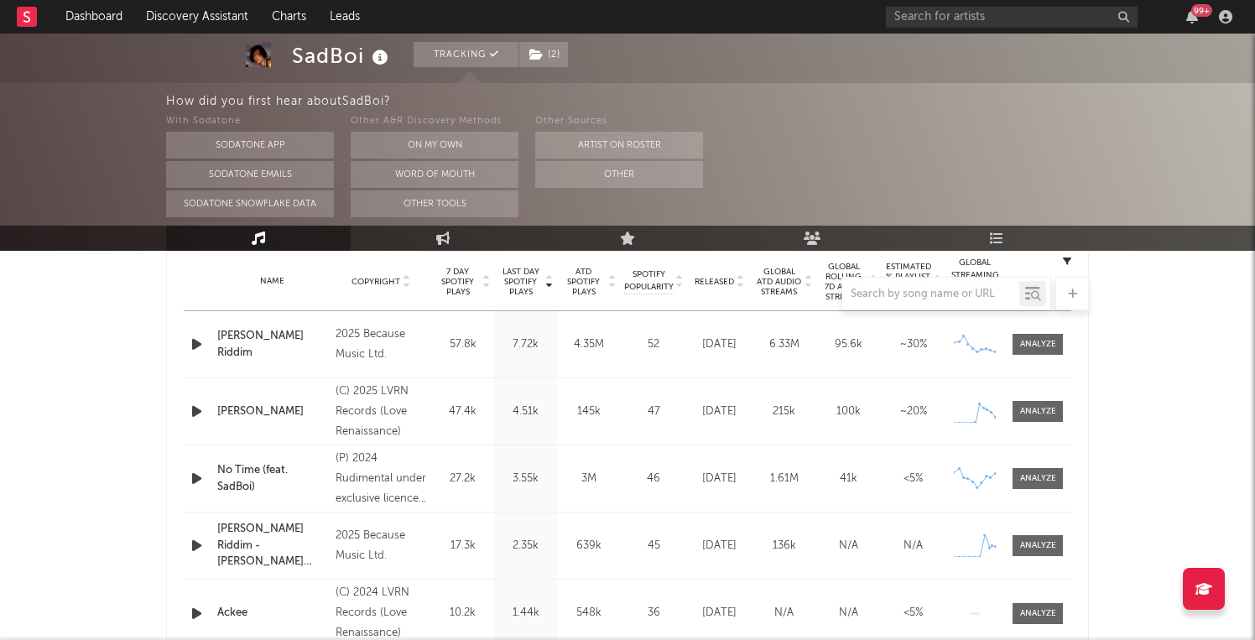
scroll to position [696, 0]
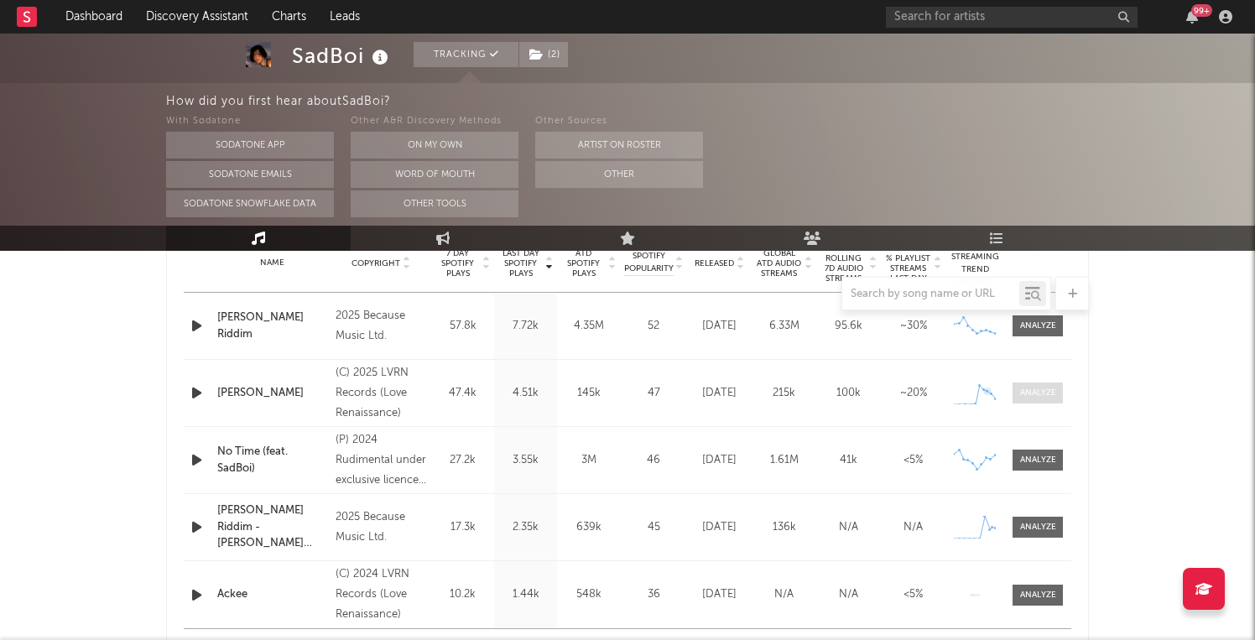
click at [1040, 388] on div at bounding box center [1038, 393] width 36 height 13
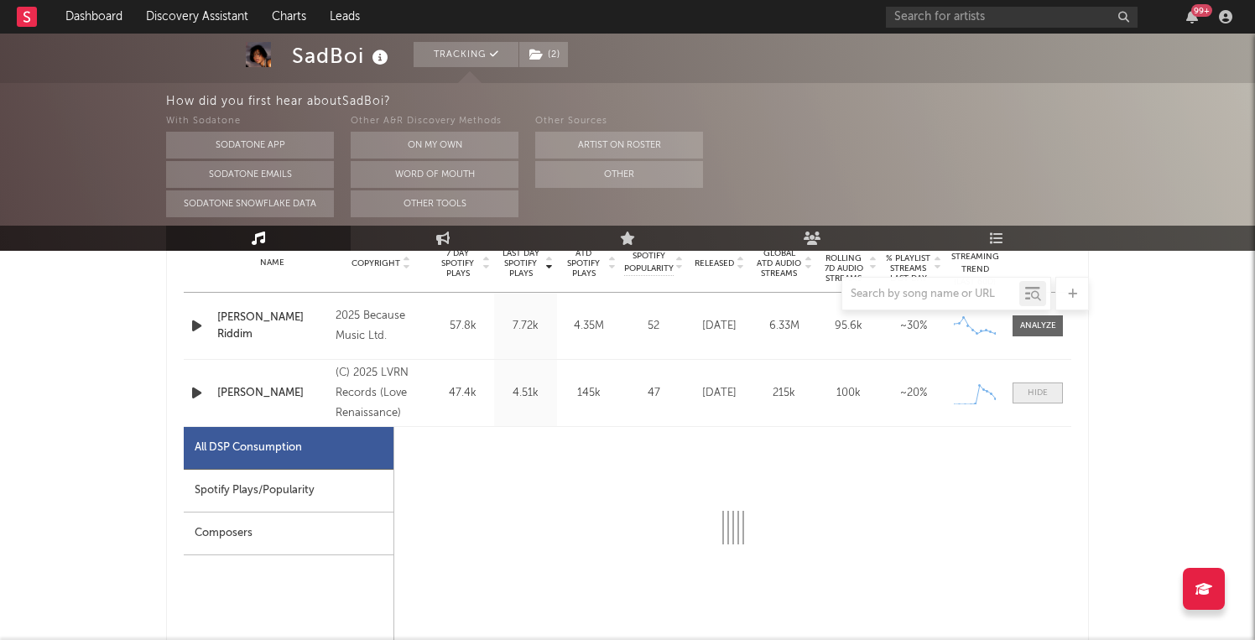
select select "1w"
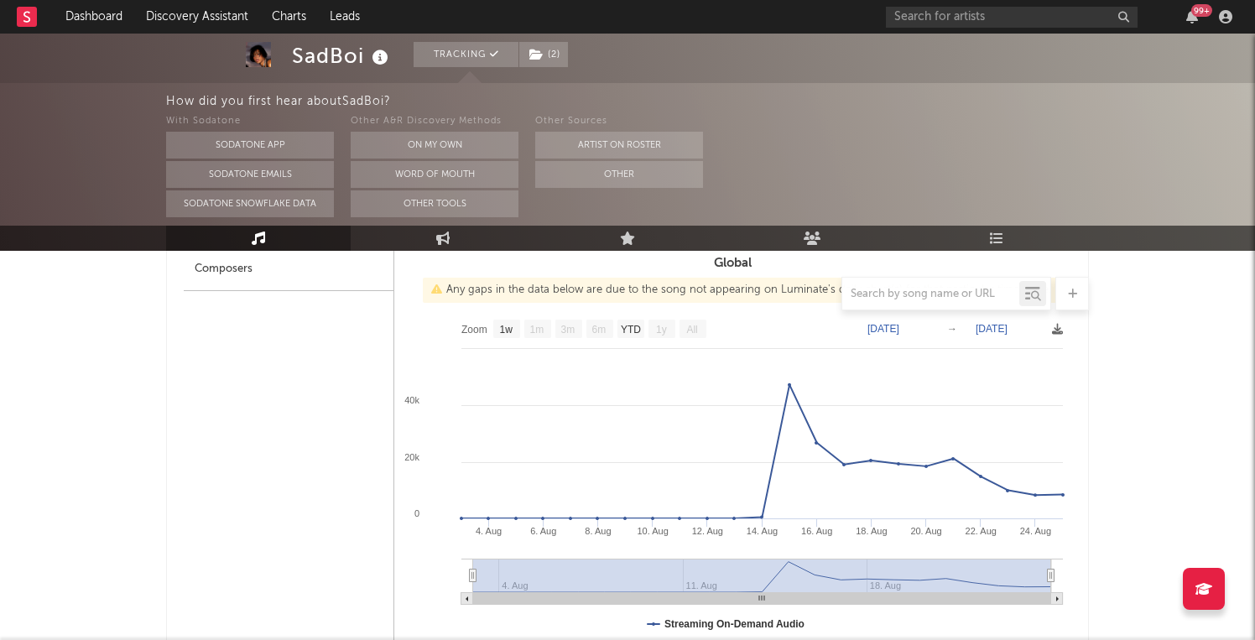
scroll to position [961, 0]
